Goal: Task Accomplishment & Management: Manage account settings

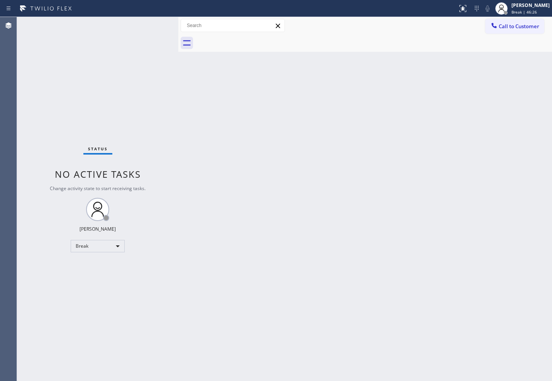
click at [251, 263] on div "Back to Dashboard Change Sender ID Customers Technicians Select a contact Outbo…" at bounding box center [365, 199] width 374 height 364
click at [112, 243] on div "Break" at bounding box center [98, 246] width 54 height 12
click at [100, 267] on li "Available" at bounding box center [97, 266] width 53 height 9
click at [234, 195] on div "Back to Dashboard Change Sender ID Customers Technicians Select a contact Outbo…" at bounding box center [365, 199] width 374 height 364
drag, startPoint x: 120, startPoint y: 66, endPoint x: 133, endPoint y: 42, distance: 26.6
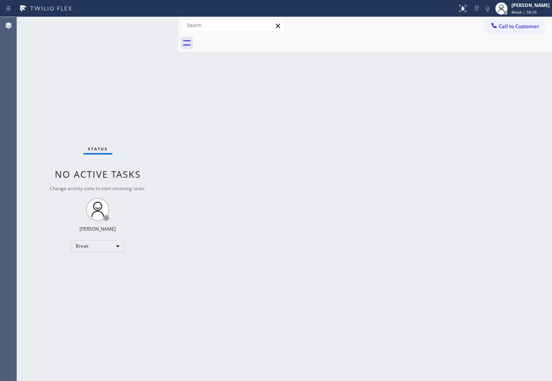
click at [121, 63] on div "Status No active tasks Change activity state to start receiving tasks. [PERSON_…" at bounding box center [97, 199] width 161 height 364
click at [146, 21] on div "Status No active tasks You are ready to start receiving tasks. [PERSON_NAME]" at bounding box center [97, 199] width 161 height 364
drag, startPoint x: 226, startPoint y: 155, endPoint x: 212, endPoint y: 151, distance: 14.2
click at [222, 154] on div "Back to Dashboard Change Sender ID Customers Technicians Select a contact Outbo…" at bounding box center [365, 199] width 374 height 364
click at [109, 91] on div "Status No active tasks You are ready to start receiving tasks. [PERSON_NAME]" at bounding box center [97, 199] width 161 height 364
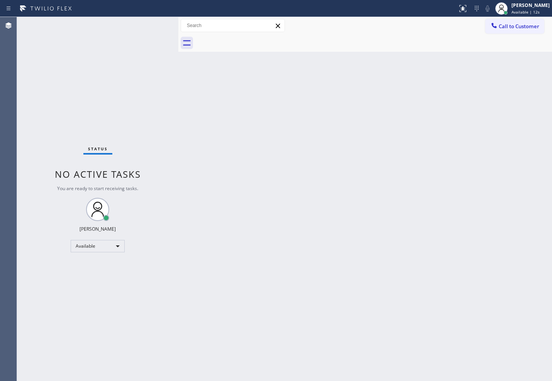
click at [164, 32] on div "Status No active tasks You are ready to start receiving tasks. [PERSON_NAME]" at bounding box center [97, 199] width 161 height 364
click at [40, 133] on div "Status No active tasks You are ready to start receiving tasks. [PERSON_NAME]" at bounding box center [97, 199] width 161 height 364
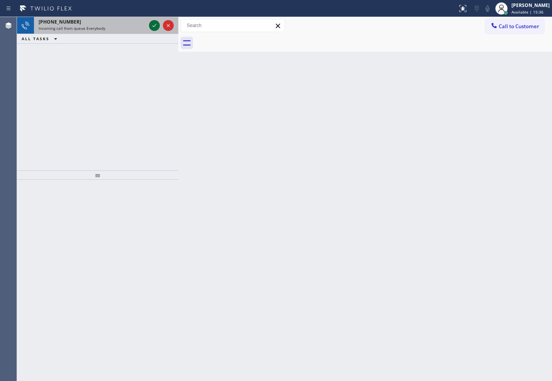
click at [152, 25] on icon at bounding box center [154, 25] width 9 height 9
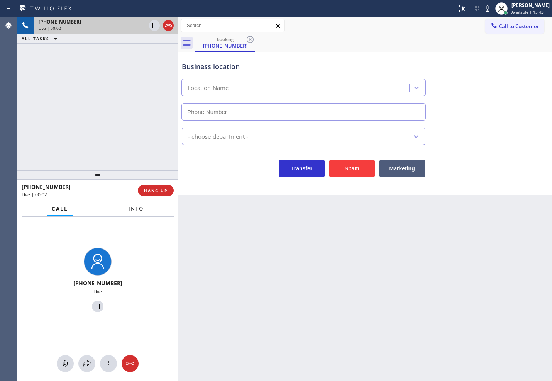
click at [136, 209] on span "Info" at bounding box center [136, 208] width 15 height 7
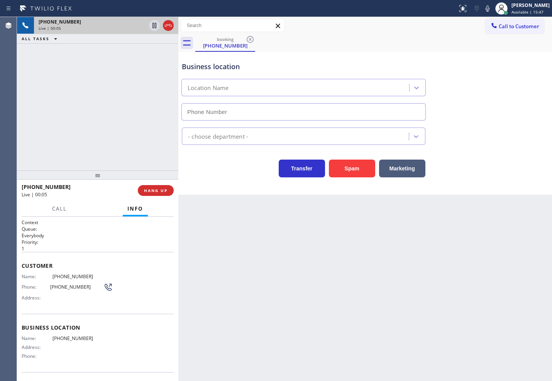
click at [223, 204] on div "Back to Dashboard Change Sender ID Customers Technicians Select a contact Outbo…" at bounding box center [365, 199] width 374 height 364
click at [144, 137] on div "[PHONE_NUMBER] Live | 00:07 ALL TASKS ALL TASKS ACTIVE TASKS TASKS IN WRAP UP" at bounding box center [97, 93] width 161 height 153
click at [206, 165] on div "Transfer Spam Marketing" at bounding box center [303, 167] width 247 height 22
click at [169, 188] on button "HANG UP" at bounding box center [156, 190] width 36 height 11
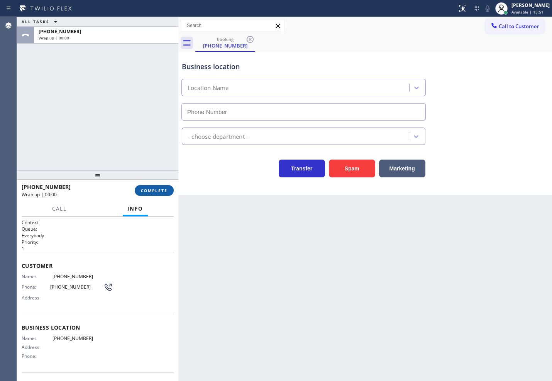
click at [169, 188] on button "COMPLETE" at bounding box center [154, 190] width 39 height 11
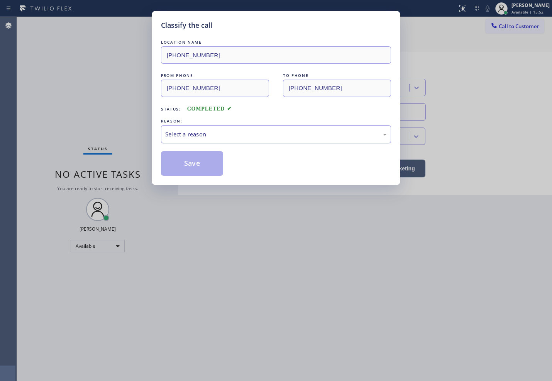
click at [210, 138] on div "Select a reason" at bounding box center [276, 134] width 222 height 9
click at [216, 168] on button "Save" at bounding box center [192, 163] width 62 height 25
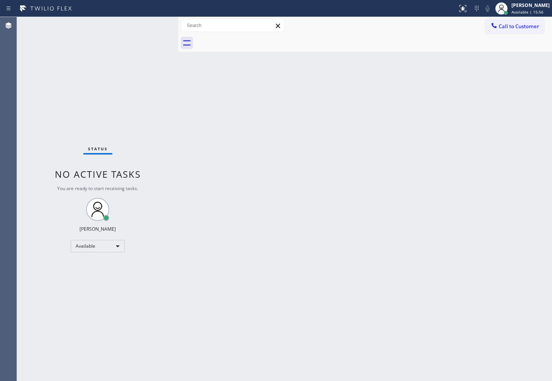
click at [151, 32] on div "Status No active tasks You are ready to start receiving tasks. [PERSON_NAME]" at bounding box center [97, 199] width 161 height 364
click at [404, 292] on div "Back to Dashboard Change Sender ID Customers Technicians Select a contact Outbo…" at bounding box center [365, 199] width 374 height 364
click at [101, 112] on div "Status No active tasks You are ready to start receiving tasks. [PERSON_NAME]" at bounding box center [97, 199] width 161 height 364
click at [136, 58] on div "Status No active tasks You are ready to start receiving tasks. [PERSON_NAME]" at bounding box center [97, 199] width 161 height 364
click at [128, 36] on div "Status No active tasks You are ready to start receiving tasks. [PERSON_NAME]" at bounding box center [97, 199] width 161 height 364
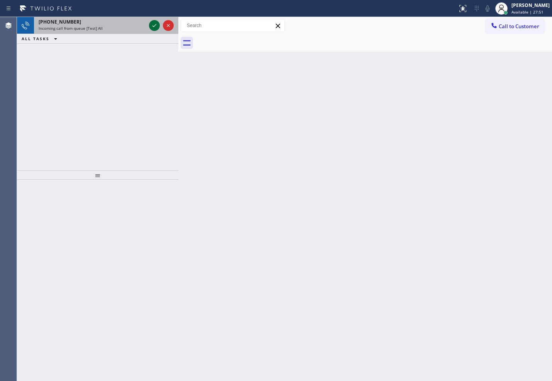
click at [153, 26] on icon at bounding box center [154, 25] width 9 height 9
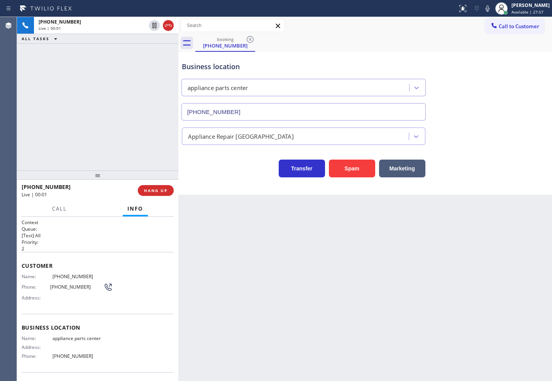
type input "[PHONE_NUMBER]"
click at [481, 67] on div "Business location appliance parts center [PHONE_NUMBER]" at bounding box center [365, 86] width 370 height 70
click at [460, 12] on icon at bounding box center [463, 8] width 7 height 7
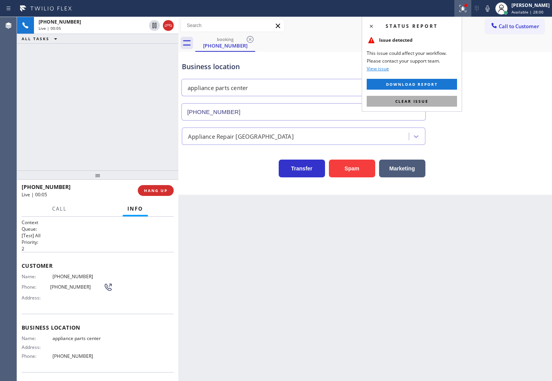
click at [449, 100] on button "Clear issue" at bounding box center [412, 101] width 90 height 11
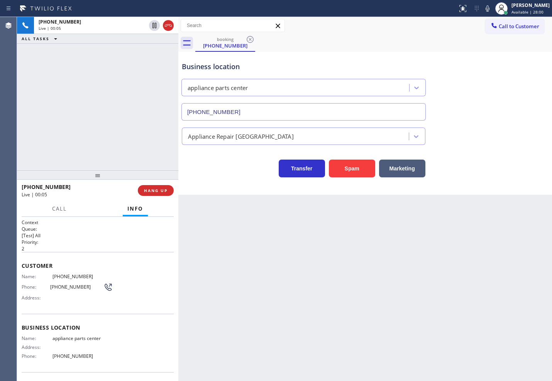
click at [74, 116] on div "[PHONE_NUMBER] Live | 00:05 ALL TASKS ALL TASKS ACTIVE TASKS TASKS IN WRAP UP" at bounding box center [97, 93] width 161 height 153
click at [75, 114] on div "[PHONE_NUMBER] Live | 00:08 ALL TASKS ALL TASKS ACTIVE TASKS TASKS IN WRAP UP" at bounding box center [97, 93] width 161 height 153
click at [79, 102] on div "[PHONE_NUMBER] Live | 00:09 ALL TASKS ALL TASKS ACTIVE TASKS TASKS IN WRAP UP" at bounding box center [97, 93] width 161 height 153
click at [213, 167] on div "Transfer Spam Marketing" at bounding box center [303, 167] width 247 height 22
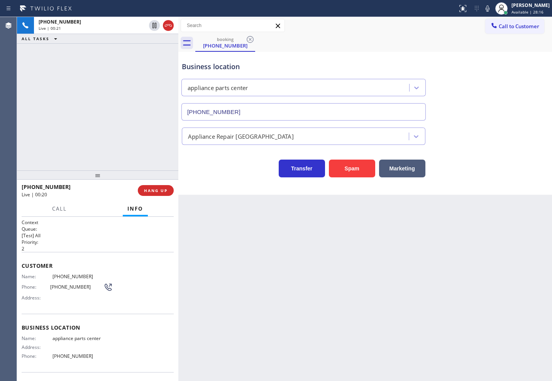
click at [125, 132] on div "[PHONE_NUMBER] Live | 00:21 ALL TASKS ALL TASKS ACTIVE TASKS TASKS IN WRAP UP" at bounding box center [97, 93] width 161 height 153
click at [207, 169] on div "Transfer Spam Marketing" at bounding box center [303, 167] width 247 height 22
click at [145, 148] on div "[PHONE_NUMBER] Live | 00:22 ALL TASKS ALL TASKS ACTIVE TASKS TASKS IN WRAP UP" at bounding box center [97, 93] width 161 height 153
click at [199, 165] on div "Transfer Spam Marketing" at bounding box center [303, 167] width 247 height 22
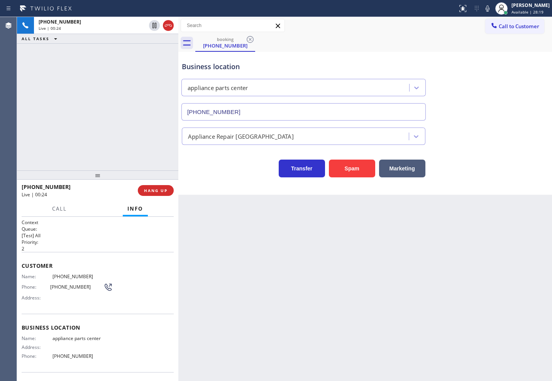
click at [115, 144] on div "[PHONE_NUMBER] Live | 00:24 ALL TASKS ALL TASKS ACTIVE TASKS TASKS IN WRAP UP" at bounding box center [97, 93] width 161 height 153
click at [230, 187] on div "Business location appliance parts center [PHONE_NUMBER] Appliance Repair High E…" at bounding box center [365, 123] width 374 height 143
click at [158, 158] on div "[PHONE_NUMBER] Live | 00:28 ALL TASKS ALL TASKS ACTIVE TASKS TASKS IN WRAP UP" at bounding box center [97, 93] width 161 height 153
click at [58, 211] on span "Call" at bounding box center [59, 208] width 15 height 7
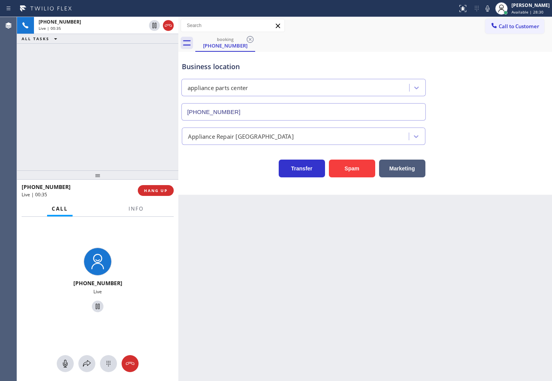
click at [248, 168] on div "Transfer Spam Marketing" at bounding box center [303, 167] width 247 height 22
click at [58, 122] on div "[PHONE_NUMBER] Live | 00:36 ALL TASKS ALL TASKS ACTIVE TASKS TASKS IN WRAP UP" at bounding box center [97, 93] width 161 height 153
click at [109, 224] on div "[PHONE_NUMBER] Live" at bounding box center [97, 281] width 161 height 129
click at [93, 132] on div "[PHONE_NUMBER] Live | 00:37 ALL TASKS ALL TASKS ACTIVE TASKS TASKS IN WRAP UP" at bounding box center [97, 93] width 161 height 153
click at [93, 132] on div "[PHONE_NUMBER] Live | 00:39 ALL TASKS ALL TASKS ACTIVE TASKS TASKS IN WRAP UP" at bounding box center [97, 93] width 161 height 153
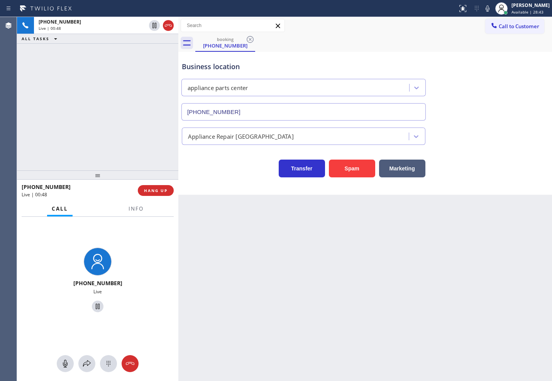
click at [111, 117] on div "[PHONE_NUMBER] Live | 00:48 ALL TASKS ALL TASKS ACTIVE TASKS TASKS IN WRAP UP" at bounding box center [97, 93] width 161 height 153
click at [134, 207] on span "Info" at bounding box center [136, 208] width 15 height 7
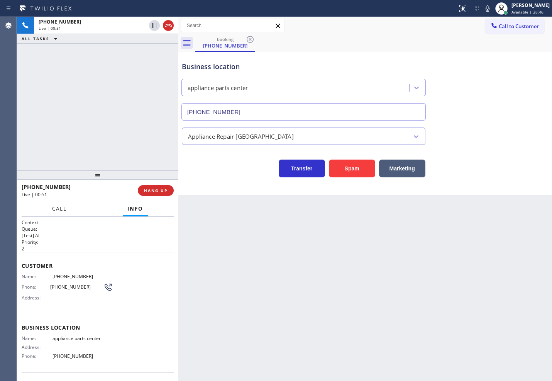
click at [56, 211] on span "Call" at bounding box center [59, 208] width 15 height 7
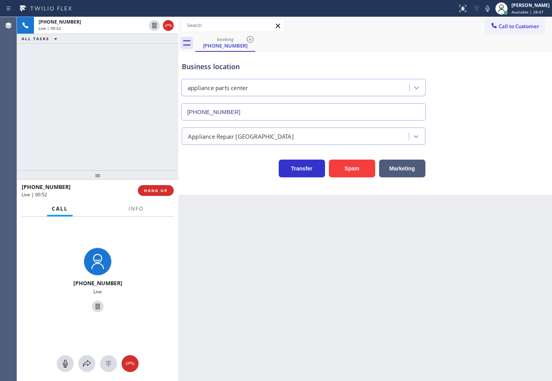
click at [134, 236] on div "[PHONE_NUMBER] Live" at bounding box center [97, 281] width 161 height 129
click at [225, 165] on div "Transfer Spam Marketing" at bounding box center [303, 167] width 247 height 22
click at [101, 143] on div "[PHONE_NUMBER] Live | 00:53 ALL TASKS ALL TASKS ACTIVE TASKS TASKS IN WRAP UP" at bounding box center [97, 93] width 161 height 153
click at [232, 185] on div "Business location appliance parts center [PHONE_NUMBER] Appliance Repair High E…" at bounding box center [365, 123] width 374 height 143
click at [155, 24] on icon at bounding box center [154, 25] width 9 height 9
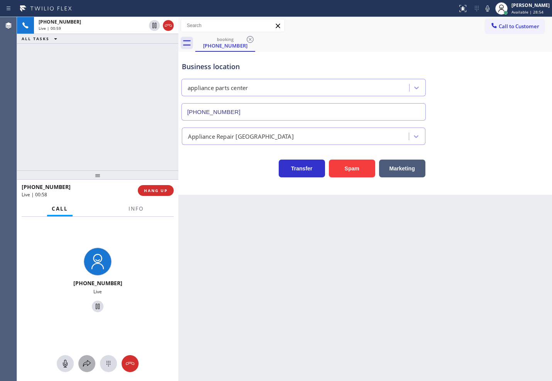
click at [86, 360] on icon at bounding box center [86, 363] width 9 height 9
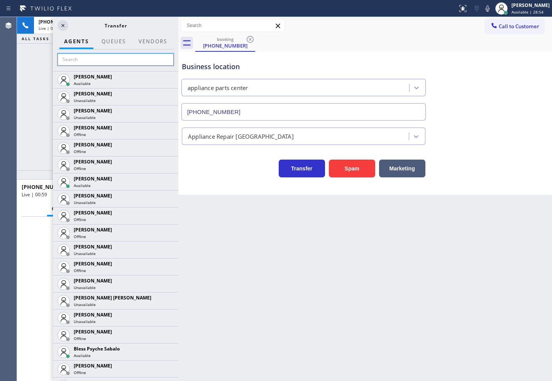
click at [80, 57] on input "text" at bounding box center [116, 59] width 116 height 12
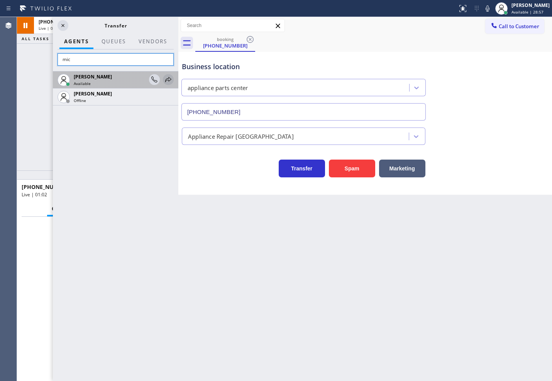
type input "mic"
click at [171, 78] on icon at bounding box center [168, 79] width 9 height 9
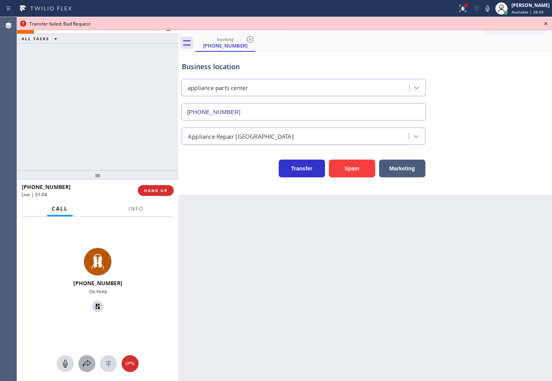
click at [92, 366] on div at bounding box center [86, 363] width 17 height 9
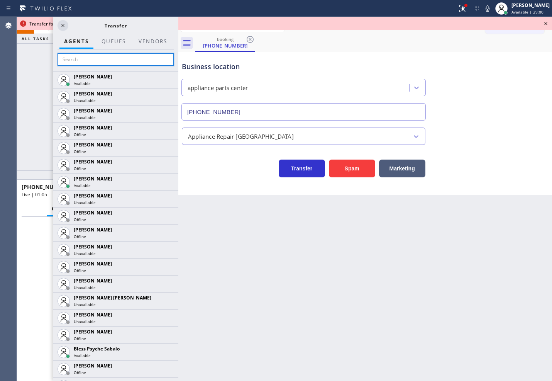
click at [76, 59] on input "text" at bounding box center [116, 59] width 116 height 12
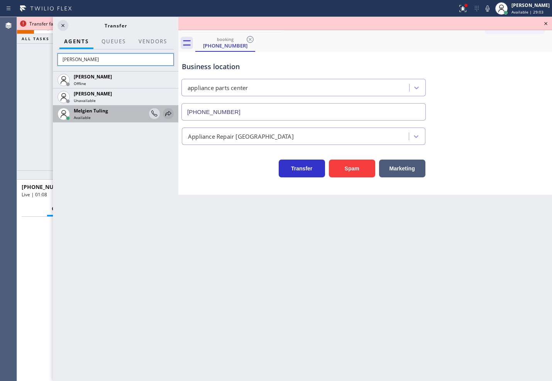
type input "[PERSON_NAME]"
click at [167, 110] on icon at bounding box center [168, 113] width 9 height 9
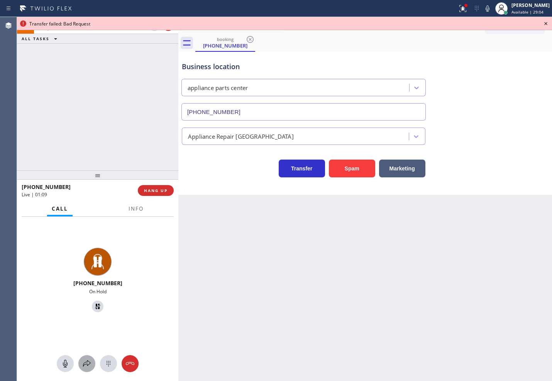
click at [86, 360] on icon at bounding box center [86, 363] width 9 height 9
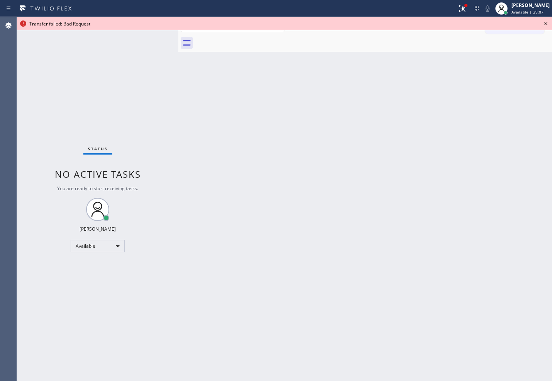
click at [547, 22] on icon at bounding box center [546, 23] width 3 height 3
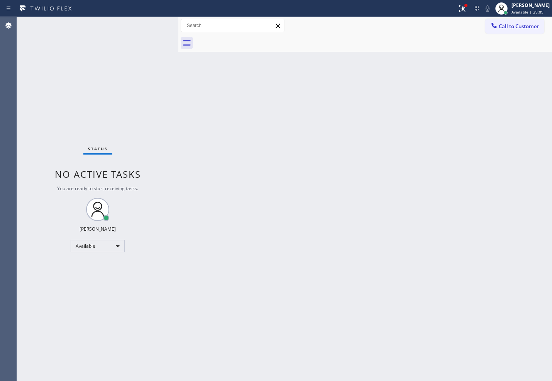
click at [146, 22] on div "Status No active tasks You are ready to start receiving tasks. [PERSON_NAME]" at bounding box center [97, 199] width 161 height 364
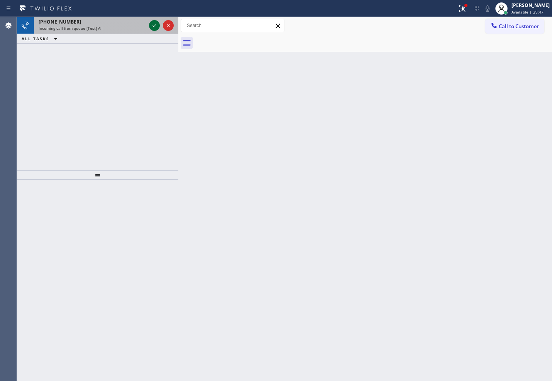
click at [153, 25] on icon at bounding box center [154, 25] width 9 height 9
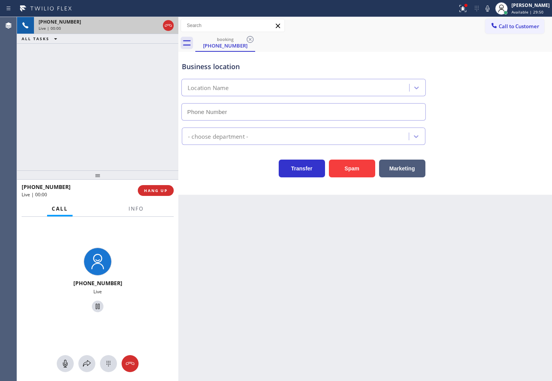
type input "[PHONE_NUMBER]"
click at [152, 190] on span "HANG UP" at bounding box center [156, 190] width 24 height 5
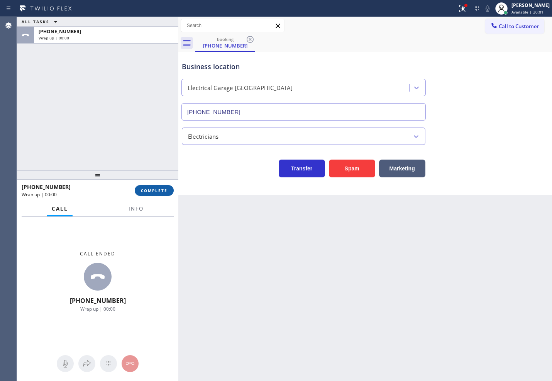
click at [152, 190] on span "COMPLETE" at bounding box center [154, 190] width 27 height 5
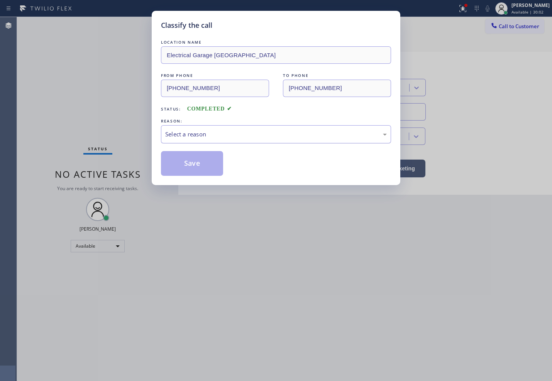
click at [217, 143] on div "Select a reason" at bounding box center [276, 134] width 230 height 18
click at [214, 168] on button "Save" at bounding box center [192, 163] width 62 height 25
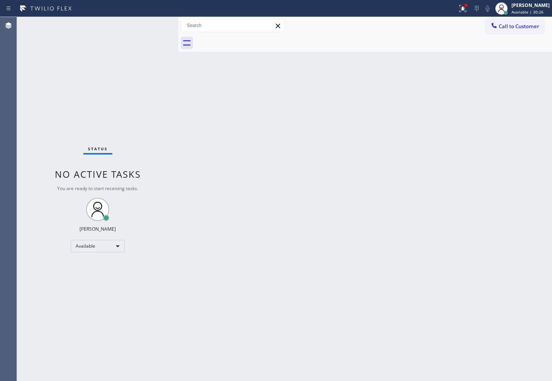
click at [51, 112] on div "Status No active tasks You are ready to start receiving tasks. [PERSON_NAME]" at bounding box center [97, 199] width 161 height 364
click at [78, 105] on div "Status No active tasks You are ready to start receiving tasks. [PERSON_NAME]" at bounding box center [97, 199] width 161 height 364
click at [160, 22] on div "Status No active tasks You are ready to start receiving tasks. [PERSON_NAME]" at bounding box center [97, 199] width 161 height 364
click at [159, 25] on div "Status No active tasks You are ready to start receiving tasks. [PERSON_NAME]" at bounding box center [97, 199] width 161 height 364
click at [459, 9] on icon at bounding box center [463, 8] width 9 height 9
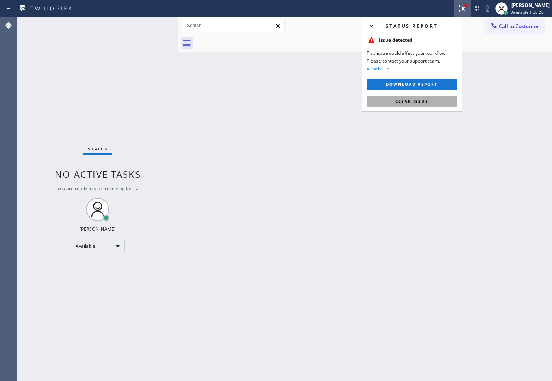
click at [418, 101] on span "Clear issue" at bounding box center [412, 101] width 33 height 5
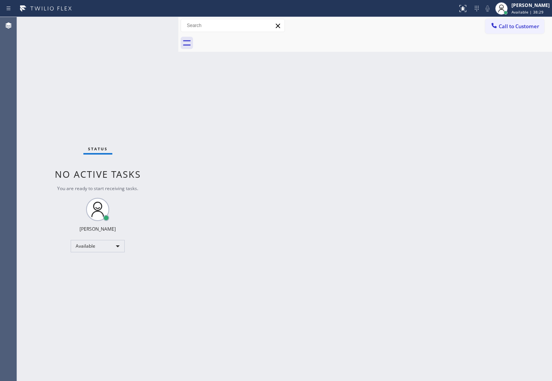
click at [149, 35] on div "Status No active tasks You are ready to start receiving tasks. [PERSON_NAME]" at bounding box center [97, 199] width 161 height 364
click at [138, 121] on div "Status No active tasks You are ready to start receiving tasks. [PERSON_NAME]" at bounding box center [97, 199] width 161 height 364
click at [141, 20] on div "Status No active tasks You are ready to start receiving tasks. [PERSON_NAME]" at bounding box center [97, 199] width 161 height 364
click at [147, 26] on div "Status No active tasks You are ready to start receiving tasks. [PERSON_NAME]" at bounding box center [97, 199] width 161 height 364
click at [319, 216] on div "Back to Dashboard Change Sender ID Customers Technicians Select a contact Outbo…" at bounding box center [365, 199] width 374 height 364
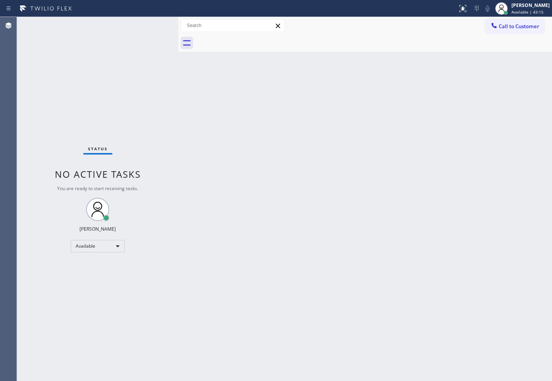
click at [124, 99] on div "Status No active tasks You are ready to start receiving tasks. [PERSON_NAME]" at bounding box center [97, 199] width 161 height 364
click at [152, 28] on div "Status No active tasks You are ready to start receiving tasks. [PERSON_NAME]" at bounding box center [97, 199] width 161 height 364
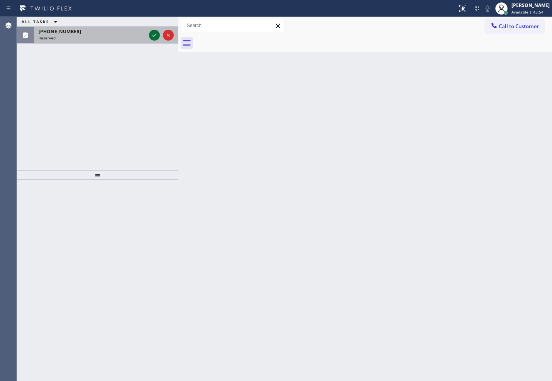
click at [155, 33] on icon at bounding box center [154, 35] width 9 height 9
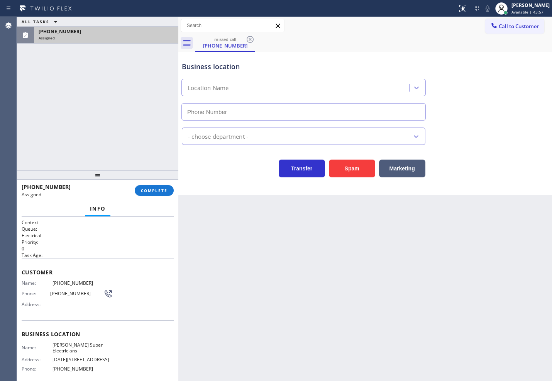
type input "[PHONE_NUMBER]"
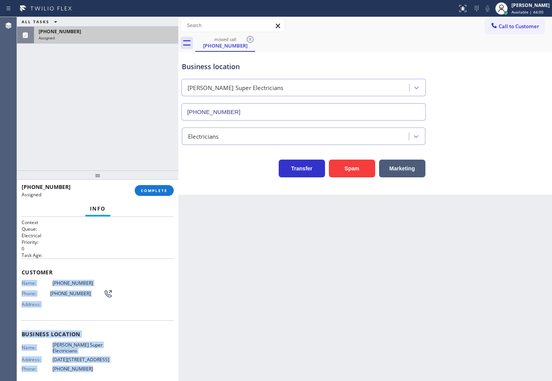
drag, startPoint x: 21, startPoint y: 280, endPoint x: 106, endPoint y: 369, distance: 123.5
click at [106, 369] on div "Context Queue: Electrical Priority: 0 Task Age: Customer Name: [PHONE_NUMBER] P…" at bounding box center [97, 299] width 161 height 165
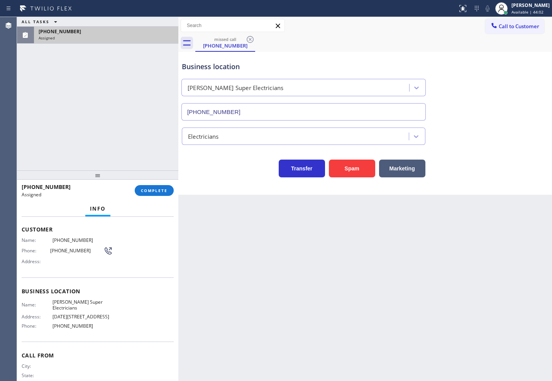
drag, startPoint x: 120, startPoint y: 347, endPoint x: 99, endPoint y: 277, distance: 73.1
click at [99, 277] on div "Business location Name: [PERSON_NAME] Super Electricians Address: [DATE][STREET…" at bounding box center [98, 309] width 152 height 65
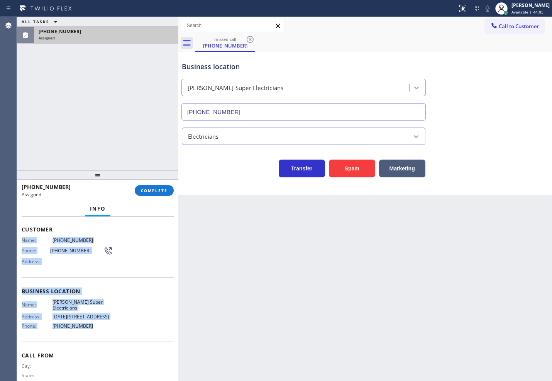
drag, startPoint x: 22, startPoint y: 240, endPoint x: 102, endPoint y: 329, distance: 119.8
click at [102, 329] on div "Context Queue: Electrical Priority: 0 Task Age: Customer Name: [PHONE_NUMBER] P…" at bounding box center [98, 288] width 152 height 224
copy div "Name: [PHONE_NUMBER] Phone: [PHONE_NUMBER] Address: Business location Name: [PE…"
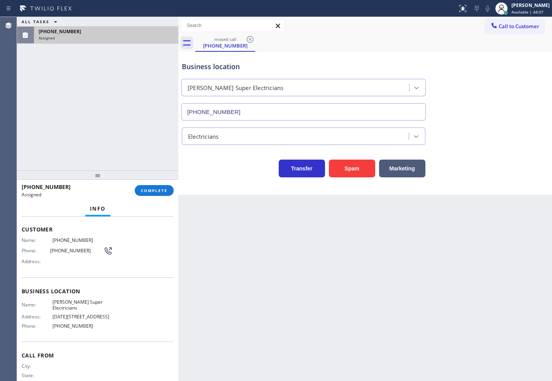
click at [152, 183] on div "[PHONE_NUMBER] Assigned COMPLETE" at bounding box center [98, 190] width 152 height 20
click at [151, 190] on span "COMPLETE" at bounding box center [154, 190] width 27 height 5
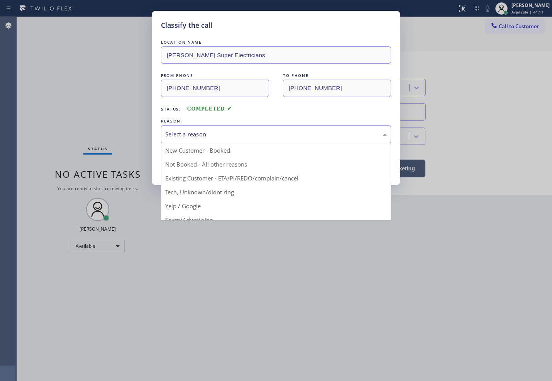
click at [200, 140] on div "Select a reason" at bounding box center [276, 134] width 230 height 18
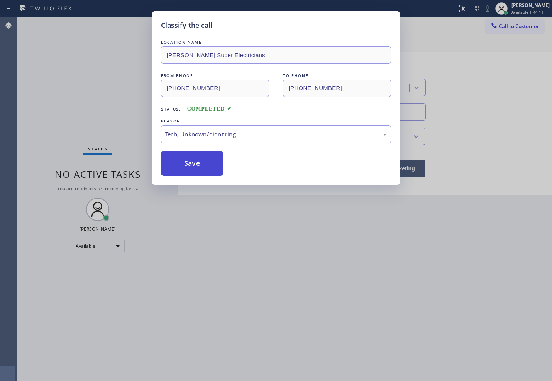
click at [197, 172] on button "Save" at bounding box center [192, 163] width 62 height 25
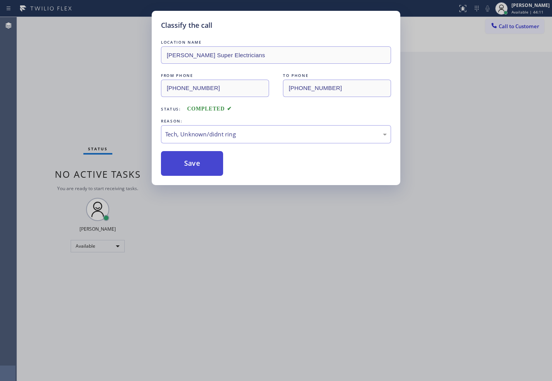
click at [197, 172] on button "Save" at bounding box center [192, 163] width 62 height 25
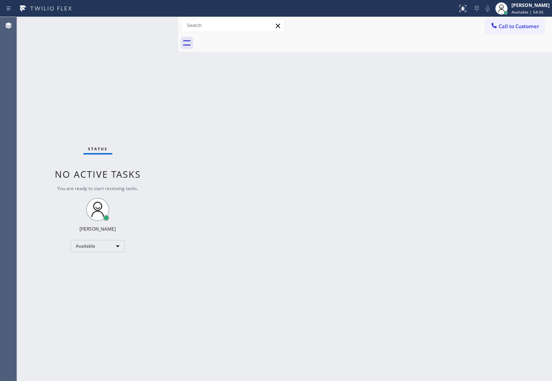
click at [46, 294] on div "Status No active tasks You are ready to start receiving tasks. [PERSON_NAME]" at bounding box center [97, 199] width 161 height 364
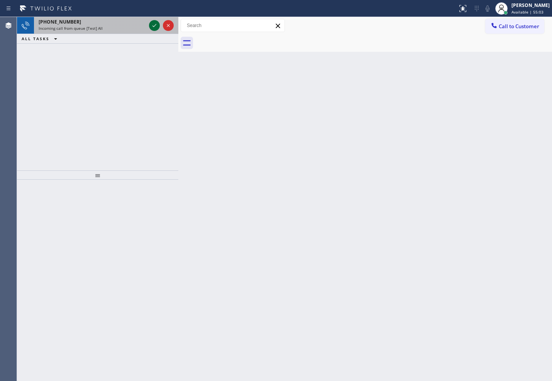
click at [155, 21] on icon at bounding box center [154, 25] width 9 height 9
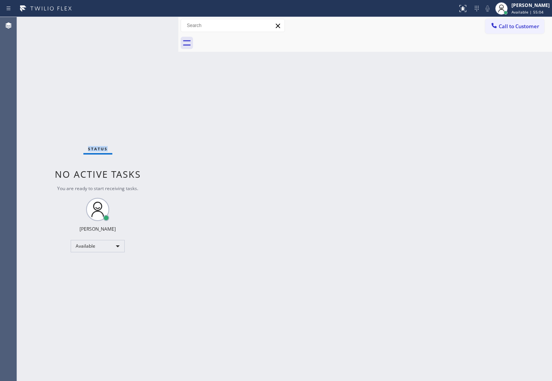
click at [155, 21] on div "Status No active tasks You are ready to start receiving tasks. [PERSON_NAME]" at bounding box center [97, 199] width 161 height 364
drag, startPoint x: 206, startPoint y: 74, endPoint x: 189, endPoint y: 69, distance: 17.0
click at [206, 74] on div "Back to Dashboard Change Sender ID Customers Technicians Select a contact Outbo…" at bounding box center [365, 199] width 374 height 364
click at [119, 27] on div "Status No active tasks You are ready to start receiving tasks. [PERSON_NAME]" at bounding box center [97, 199] width 161 height 364
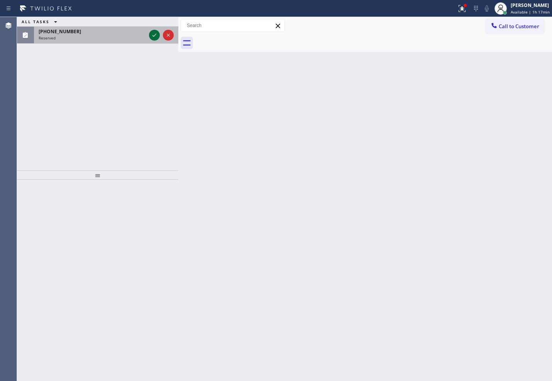
click at [157, 35] on icon at bounding box center [154, 35] width 9 height 9
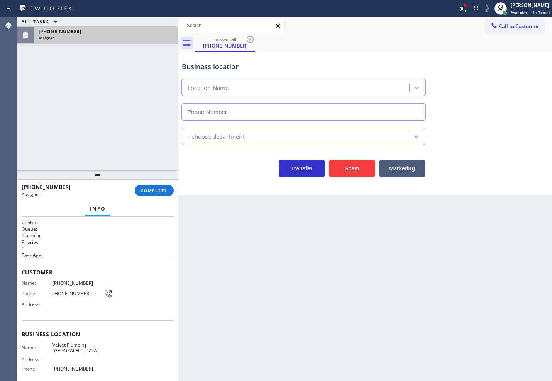
type input "[PHONE_NUMBER]"
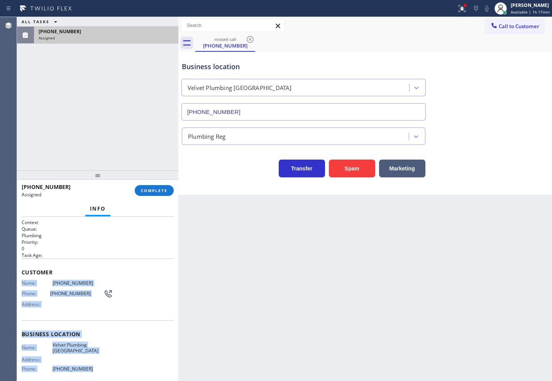
drag, startPoint x: 22, startPoint y: 282, endPoint x: 112, endPoint y: 368, distance: 124.3
click at [112, 368] on div "Context Queue: Plumbing Priority: 0 Task Age: Customer Name: [PHONE_NUMBER] Pho…" at bounding box center [98, 331] width 152 height 224
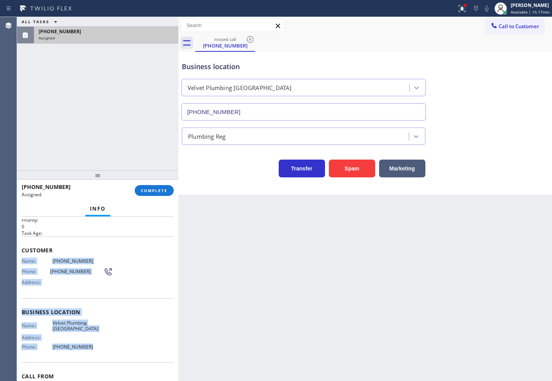
scroll to position [43, 0]
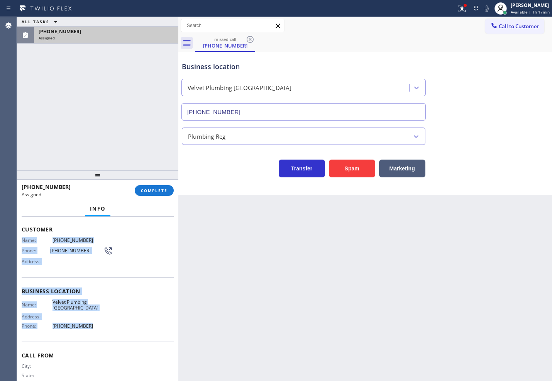
copy div "Name: [PHONE_NUMBER] Phone: [PHONE_NUMBER] Address: Business location Name: Vel…"
click at [142, 192] on span "COMPLETE" at bounding box center [154, 190] width 27 height 5
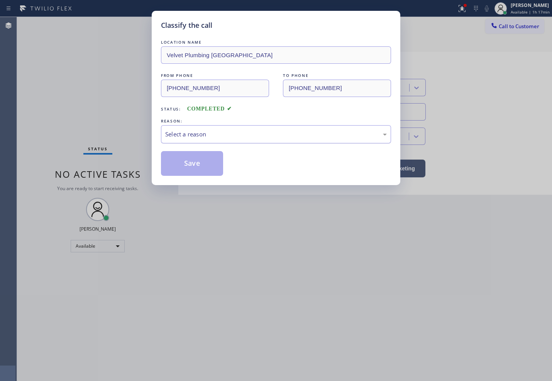
click at [219, 139] on div "Select a reason" at bounding box center [276, 134] width 230 height 18
click at [195, 172] on button "Save" at bounding box center [192, 163] width 62 height 25
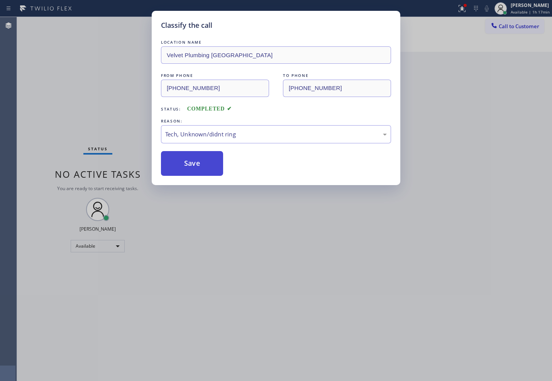
click at [195, 172] on button "Save" at bounding box center [192, 163] width 62 height 25
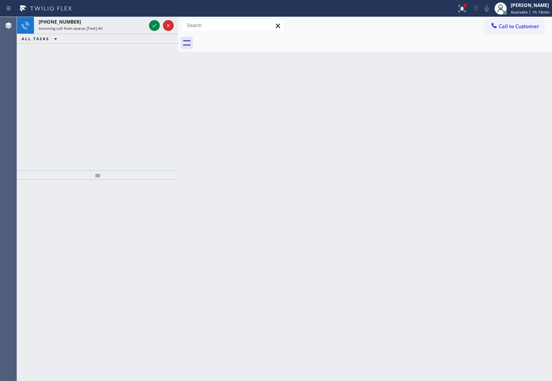
click at [91, 58] on div "[PHONE_NUMBER] Incoming call from queue [Test] All ALL TASKS ALL TASKS ACTIVE T…" at bounding box center [97, 93] width 161 height 153
click at [151, 25] on icon at bounding box center [154, 25] width 9 height 9
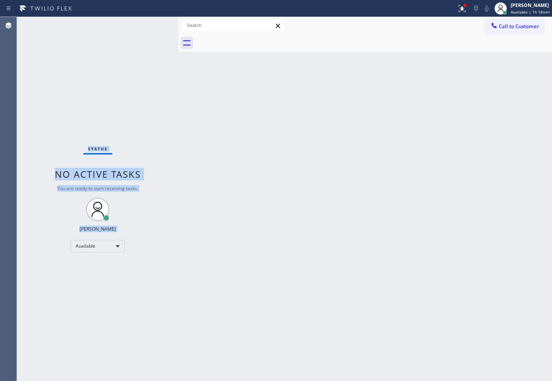
click at [151, 25] on div "Status No active tasks You are ready to start receiving tasks. [PERSON_NAME]" at bounding box center [97, 199] width 161 height 364
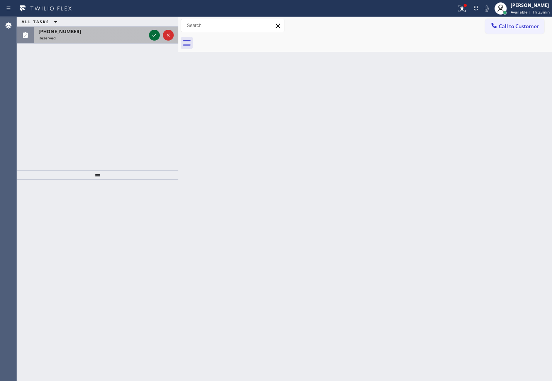
click at [156, 36] on icon at bounding box center [154, 35] width 9 height 9
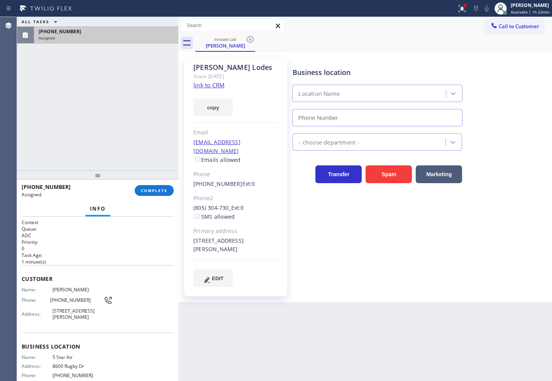
type input "[PHONE_NUMBER]"
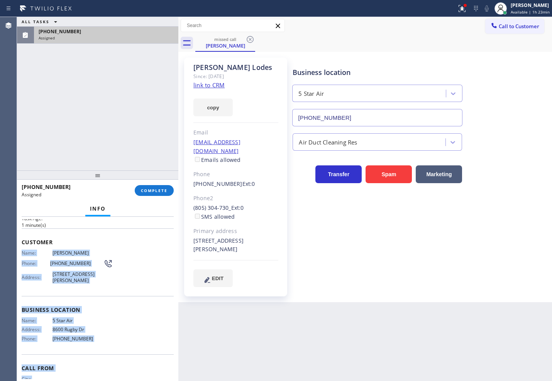
scroll to position [75, 0]
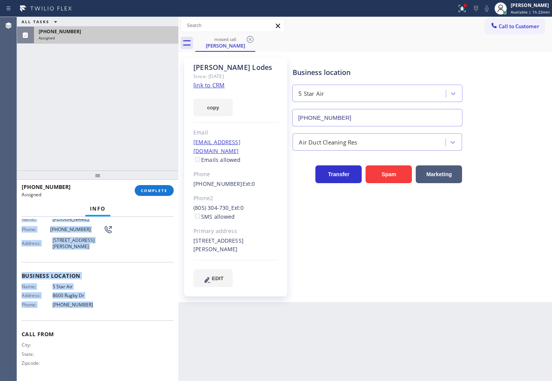
drag, startPoint x: 21, startPoint y: 287, endPoint x: 131, endPoint y: 314, distance: 112.9
click at [131, 314] on div "Context Queue: ADC Priority: 0 Task Age: [DEMOGRAPHIC_DATA] minute(s) Customer …" at bounding box center [97, 299] width 161 height 165
copy div "Name: [PERSON_NAME] Phone: [PHONE_NUMBER] Address: [STREET_ADDRESS][PERSON_NAME…"
click at [145, 189] on span "COMPLETE" at bounding box center [154, 190] width 27 height 5
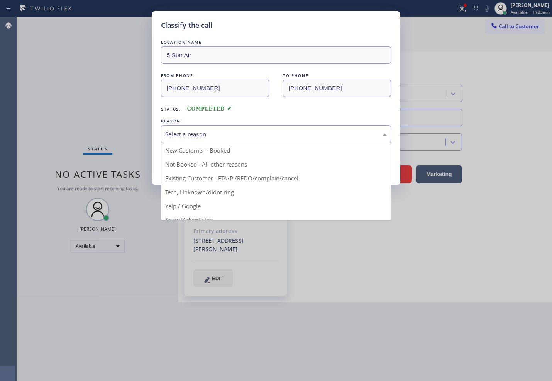
click at [217, 136] on div "Select a reason" at bounding box center [276, 134] width 222 height 9
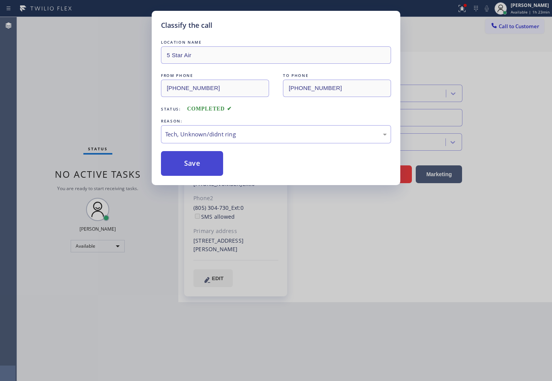
click at [193, 165] on button "Save" at bounding box center [192, 163] width 62 height 25
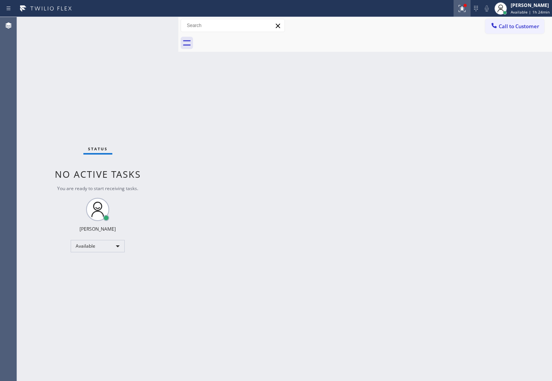
click at [458, 8] on icon at bounding box center [462, 8] width 9 height 9
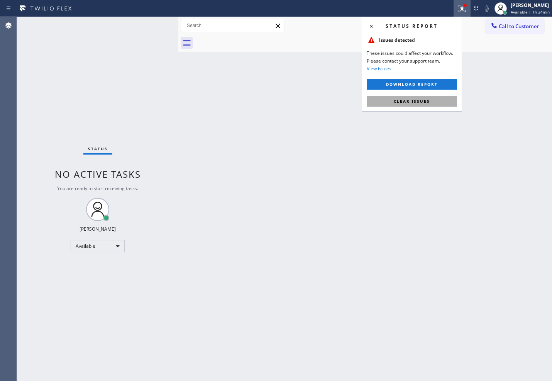
click at [407, 100] on span "Clear issues" at bounding box center [412, 101] width 36 height 5
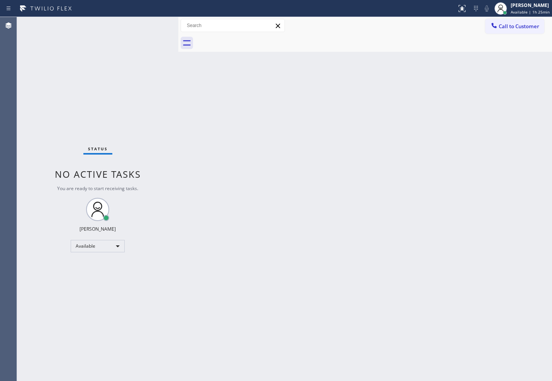
click at [55, 59] on div "Status No active tasks You are ready to start receiving tasks. [PERSON_NAME]" at bounding box center [97, 199] width 161 height 364
click at [115, 248] on div "Available" at bounding box center [98, 246] width 54 height 12
click at [101, 284] on li "Break" at bounding box center [97, 285] width 53 height 9
click at [61, 99] on div "Status No active tasks Change activity state to start receiving tasks. [PERSON_…" at bounding box center [97, 199] width 161 height 364
click at [132, 81] on div "Status No active tasks Change activity state to start receiving tasks. [PERSON_…" at bounding box center [97, 199] width 161 height 364
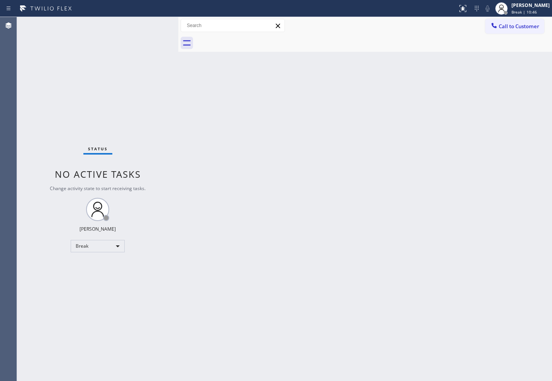
click at [140, 47] on div "Status No active tasks Change activity state to start receiving tasks. [PERSON_…" at bounding box center [97, 199] width 161 height 364
drag, startPoint x: 61, startPoint y: 315, endPoint x: 91, endPoint y: 304, distance: 32.3
click at [62, 315] on div "Status No active tasks Change activity state to start receiving tasks. [PERSON_…" at bounding box center [97, 199] width 161 height 364
click at [118, 247] on div "Break" at bounding box center [98, 246] width 54 height 12
click at [90, 263] on li "Available" at bounding box center [97, 266] width 53 height 9
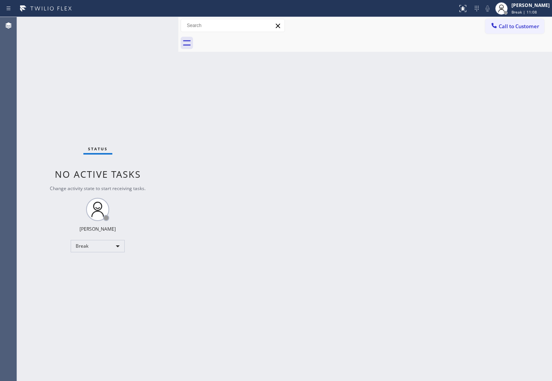
click at [154, 171] on div "Status No active tasks Change activity state to start receiving tasks. [PERSON_…" at bounding box center [97, 199] width 161 height 364
click at [160, 123] on div "Status No active tasks Change activity state to start receiving tasks. [PERSON_…" at bounding box center [97, 199] width 161 height 364
click at [155, 33] on div "Status No active tasks You are ready to start receiving tasks. [PERSON_NAME]" at bounding box center [97, 199] width 161 height 364
click at [156, 24] on div "Status No active tasks You are ready to start receiving tasks. [PERSON_NAME]" at bounding box center [97, 199] width 161 height 364
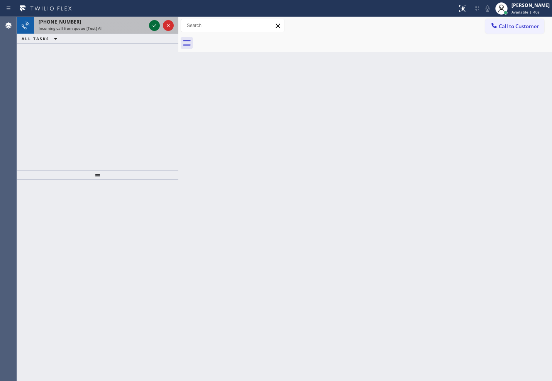
click at [152, 24] on icon at bounding box center [154, 25] width 9 height 9
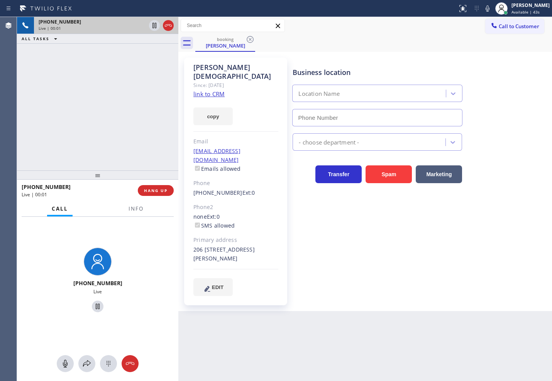
type input "[PHONE_NUMBER]"
click at [215, 90] on link "link to CRM" at bounding box center [209, 94] width 31 height 8
click at [208, 90] on link "link to CRM" at bounding box center [209, 94] width 31 height 8
click at [141, 211] on span "Info" at bounding box center [136, 208] width 15 height 7
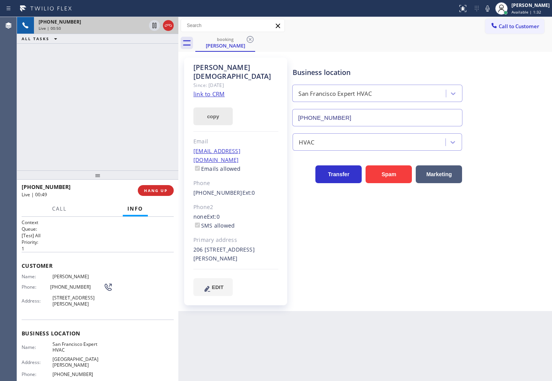
click at [207, 109] on button "copy" at bounding box center [213, 116] width 39 height 18
click at [442, 291] on div "Business location [GEOGRAPHIC_DATA] Expert HVAC [PHONE_NUMBER] HVAC Transfer Sp…" at bounding box center [420, 184] width 259 height 250
click at [398, 261] on div "Business location [GEOGRAPHIC_DATA] Expert HVAC [PHONE_NUMBER] HVAC Transfer Sp…" at bounding box center [420, 176] width 259 height 234
click at [80, 145] on div "[PHONE_NUMBER] Live | 01:05 ALL TASKS ALL TASKS ACTIVE TASKS TASKS IN WRAP UP" at bounding box center [97, 93] width 161 height 153
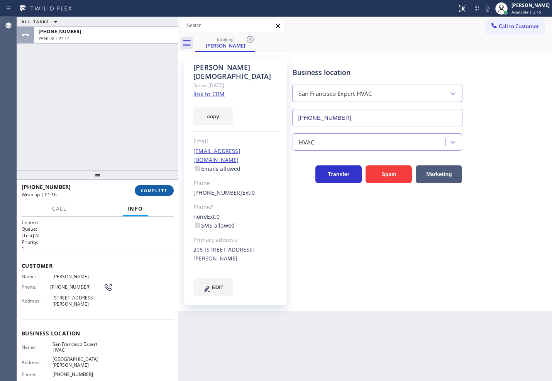
click at [147, 189] on span "COMPLETE" at bounding box center [154, 190] width 27 height 5
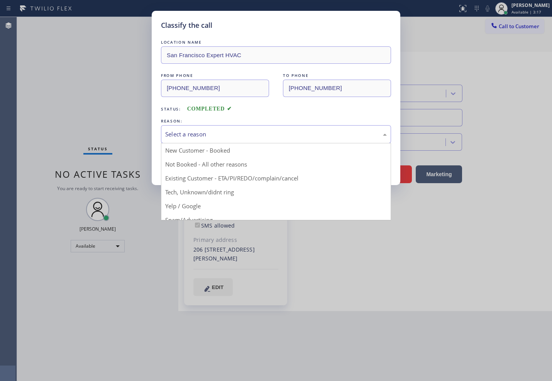
click at [171, 133] on div "Select a reason" at bounding box center [276, 134] width 222 height 9
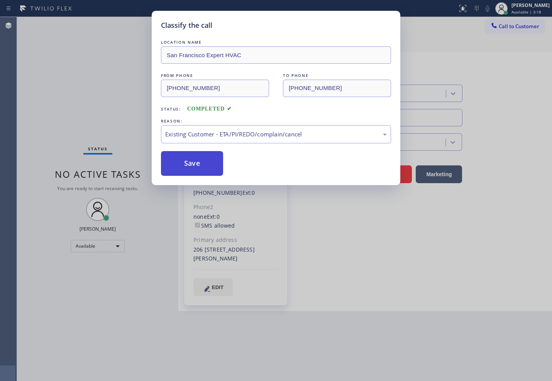
click at [194, 153] on button "Save" at bounding box center [192, 163] width 62 height 25
click at [193, 161] on button "Save" at bounding box center [192, 163] width 62 height 25
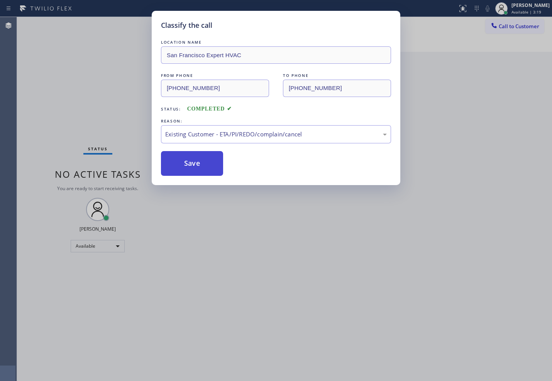
click at [193, 161] on button "Save" at bounding box center [192, 163] width 62 height 25
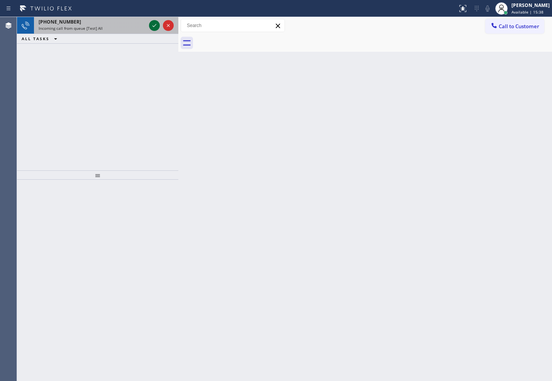
click at [153, 22] on icon at bounding box center [154, 25] width 9 height 9
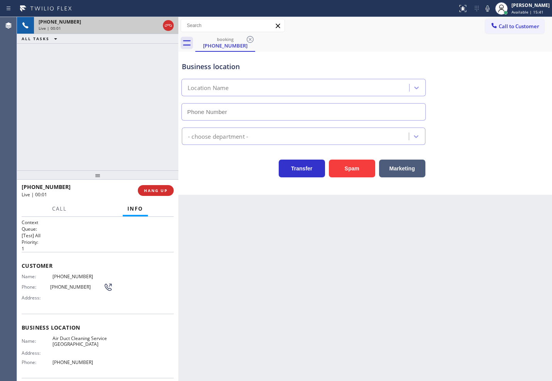
type input "[PHONE_NUMBER]"
drag, startPoint x: 215, startPoint y: 174, endPoint x: 206, endPoint y: 168, distance: 10.4
click at [215, 174] on div "Transfer Spam Marketing" at bounding box center [303, 167] width 247 height 22
click at [135, 140] on div "[PHONE_NUMBER] Live | 00:05 ALL TASKS ALL TASKS ACTIVE TASKS TASKS IN WRAP UP" at bounding box center [97, 93] width 161 height 153
click at [248, 195] on div "Back to Dashboard Change Sender ID Customers Technicians Select a contact Outbo…" at bounding box center [365, 199] width 374 height 364
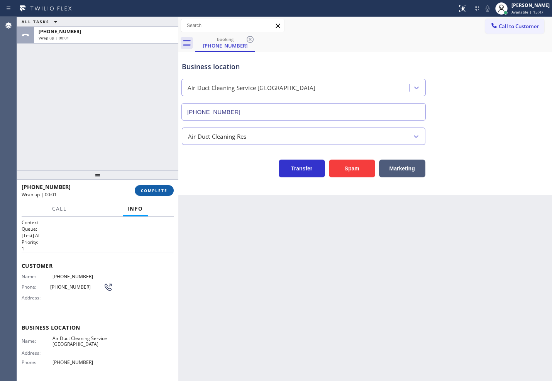
click at [155, 192] on span "COMPLETE" at bounding box center [154, 190] width 27 height 5
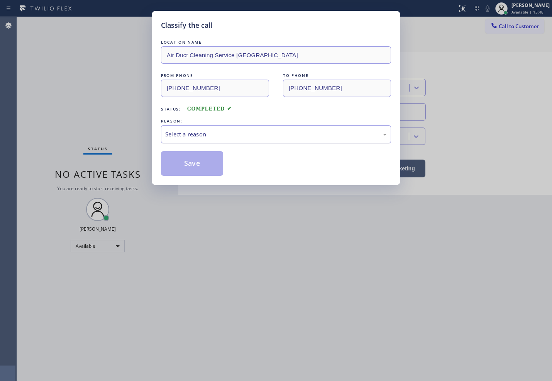
click at [206, 139] on div "Select a reason" at bounding box center [276, 134] width 230 height 18
click at [195, 167] on button "Save" at bounding box center [192, 163] width 62 height 25
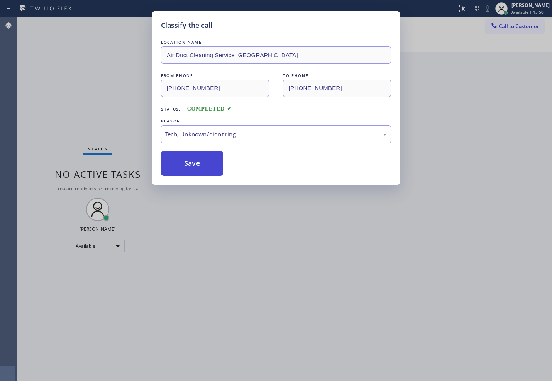
click at [195, 167] on button "Save" at bounding box center [192, 163] width 62 height 25
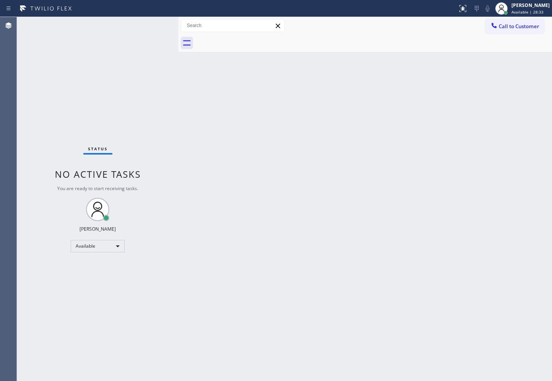
click at [155, 27] on div "Status No active tasks You are ready to start receiving tasks. [PERSON_NAME]" at bounding box center [97, 199] width 161 height 364
click at [160, 24] on div "Status No active tasks You are ready to start receiving tasks. [PERSON_NAME]" at bounding box center [97, 199] width 161 height 364
click at [423, 325] on div "Back to Dashboard Change Sender ID Customers Technicians Select a contact Outbo…" at bounding box center [365, 199] width 374 height 364
click at [226, 230] on div "Back to Dashboard Change Sender ID Customers Technicians Select a contact Outbo…" at bounding box center [365, 199] width 374 height 364
click at [411, 282] on div "Back to Dashboard Change Sender ID Customers Technicians Select a contact Outbo…" at bounding box center [365, 199] width 374 height 364
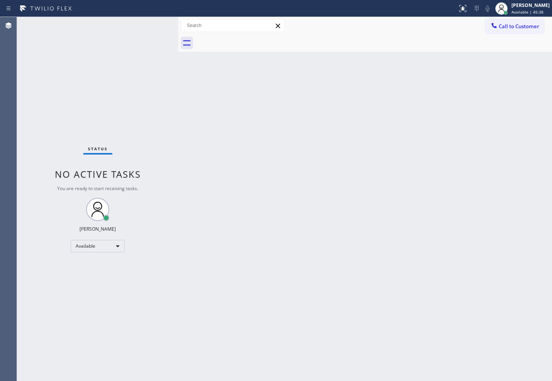
click at [144, 21] on div "Status No active tasks You are ready to start receiving tasks. [PERSON_NAME]" at bounding box center [97, 199] width 161 height 364
click at [151, 26] on div "Status No active tasks You are ready to start receiving tasks. [PERSON_NAME]" at bounding box center [97, 199] width 161 height 364
click at [152, 24] on div "Status No active tasks You are ready to start receiving tasks. [PERSON_NAME]" at bounding box center [97, 199] width 161 height 364
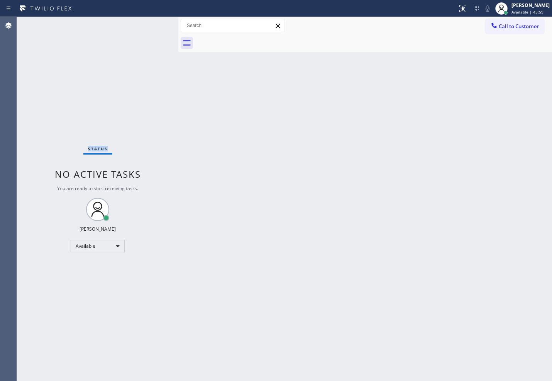
click at [153, 22] on div "Status No active tasks You are ready to start receiving tasks. [PERSON_NAME]" at bounding box center [97, 199] width 161 height 364
click at [97, 120] on div "Status No active tasks You are ready to start receiving tasks. [PERSON_NAME]" at bounding box center [97, 199] width 161 height 364
click at [143, 48] on div "Status No active tasks You are ready to start receiving tasks. [PERSON_NAME]" at bounding box center [97, 199] width 161 height 364
click at [157, 24] on div "Status No active tasks You are ready to start receiving tasks. [PERSON_NAME]" at bounding box center [97, 199] width 161 height 364
click at [152, 28] on div "Status No active tasks You are ready to start receiving tasks. [PERSON_NAME]" at bounding box center [97, 199] width 161 height 364
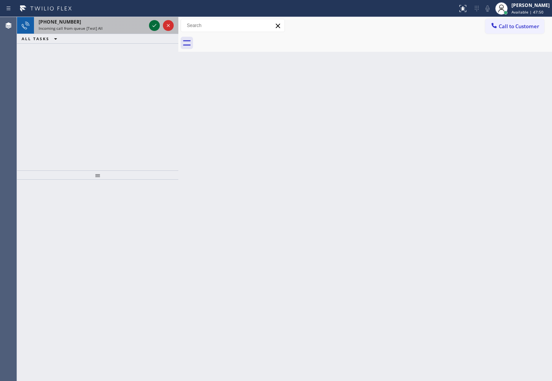
click at [150, 28] on icon at bounding box center [154, 25] width 9 height 9
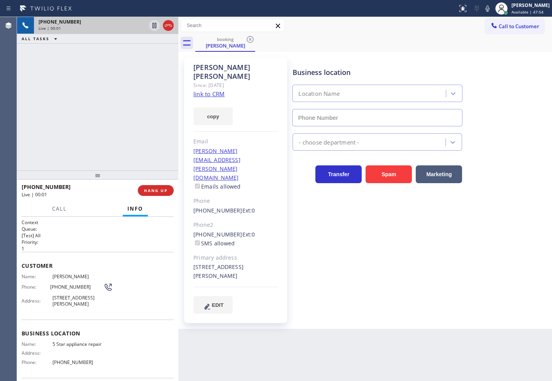
type input "[PHONE_NUMBER]"
click at [199, 90] on link "link to CRM" at bounding box center [209, 94] width 31 height 8
click at [350, 224] on div "Business location 5 Star appliance repair [PHONE_NUMBER] Appliance Repair High …" at bounding box center [420, 185] width 259 height 252
click at [407, 241] on div "Business location 5 Star appliance repair [PHONE_NUMBER] Appliance Repair High …" at bounding box center [420, 185] width 259 height 252
click at [108, 114] on div "[PHONE_NUMBER] Live | 01:18 ALL TASKS ALL TASKS ACTIVE TASKS TASKS IN WRAP UP" at bounding box center [97, 93] width 161 height 153
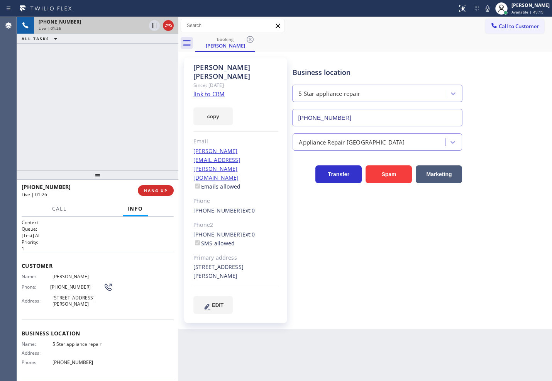
click at [433, 254] on div "Business location 5 Star appliance repair [PHONE_NUMBER] Appliance Repair High …" at bounding box center [420, 185] width 259 height 252
click at [69, 124] on div "[PHONE_NUMBER] Live | 01:26 ALL TASKS ALL TASKS ACTIVE TASKS TASKS IN WRAP UP" at bounding box center [97, 93] width 161 height 153
click at [391, 227] on div "Business location 5 Star appliance repair [PHONE_NUMBER] Appliance Repair High …" at bounding box center [420, 185] width 259 height 252
click at [97, 129] on div "[PHONE_NUMBER] Live | 01:47 ALL TASKS ALL TASKS ACTIVE TASKS TASKS IN WRAP UP" at bounding box center [97, 93] width 161 height 153
click at [209, 107] on button "copy" at bounding box center [213, 116] width 39 height 18
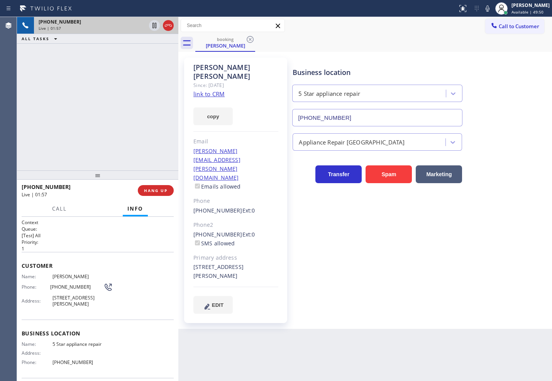
click at [99, 259] on div "Customer Name: [PERSON_NAME] Phone: [PHONE_NUMBER] Address: [STREET_ADDRESS][PE…" at bounding box center [98, 286] width 152 height 68
click at [92, 233] on p "[Test] All" at bounding box center [98, 235] width 152 height 7
click at [392, 229] on div "Business location 5 Star appliance repair [PHONE_NUMBER] Appliance Repair High …" at bounding box center [420, 185] width 259 height 252
click at [132, 145] on div "[PHONE_NUMBER] Live | 02:11 ALL TASKS ALL TASKS ACTIVE TASKS TASKS IN WRAP UP" at bounding box center [97, 93] width 161 height 153
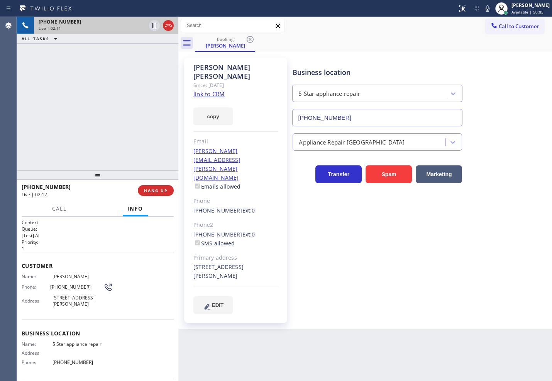
click at [102, 199] on div "[PHONE_NUMBER] Live | 02:12" at bounding box center [80, 190] width 116 height 20
click at [99, 138] on div "[PHONE_NUMBER] Live | 02:12 ALL TASKS ALL TASKS ACTIVE TASKS TASKS IN WRAP UP" at bounding box center [97, 93] width 161 height 153
click at [214, 107] on button "copy" at bounding box center [213, 116] width 39 height 18
click at [92, 124] on div "[PHONE_NUMBER] Live | 02:44 ALL TASKS ALL TASKS ACTIVE TASKS TASKS IN WRAP UP" at bounding box center [97, 93] width 161 height 153
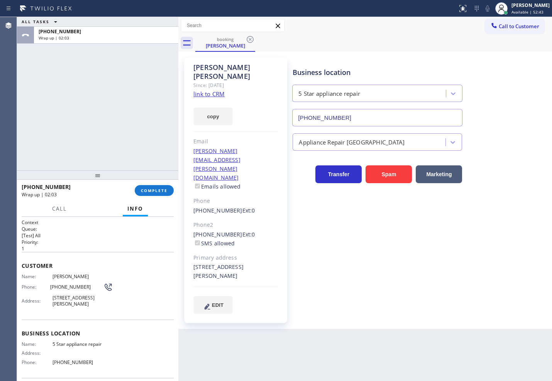
click at [65, 153] on div "ALL TASKS ALL TASKS ACTIVE TASKS TASKS IN WRAP UP [PHONE_NUMBER] Wrap up | 02:03" at bounding box center [97, 93] width 161 height 153
click at [160, 191] on span "COMPLETE" at bounding box center [154, 190] width 27 height 5
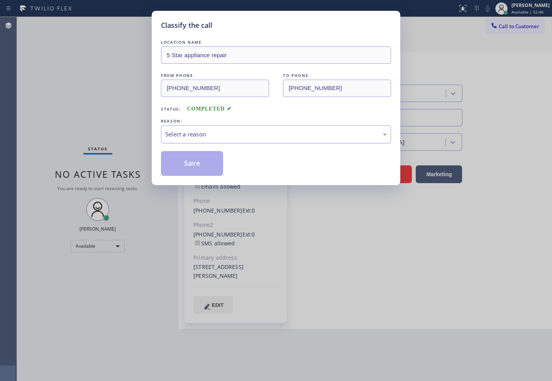
click at [203, 140] on div "Select a reason" at bounding box center [276, 134] width 230 height 18
click at [198, 158] on button "Save" at bounding box center [192, 163] width 62 height 25
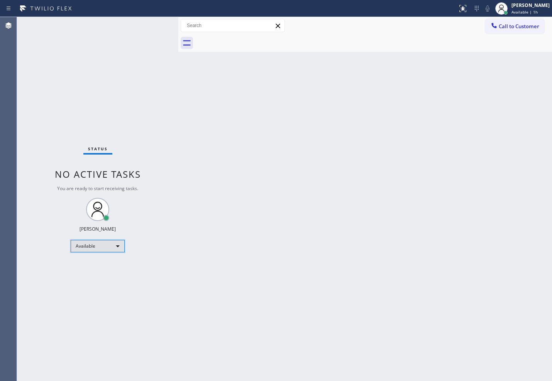
click at [111, 245] on div "Available" at bounding box center [98, 246] width 54 height 12
click at [105, 285] on li "Break" at bounding box center [97, 285] width 53 height 9
click at [118, 246] on div "Break" at bounding box center [98, 246] width 54 height 12
click at [98, 268] on li "Available" at bounding box center [97, 266] width 53 height 9
click at [111, 114] on div "Status No active tasks Change activity state to start receiving tasks. [PERSON_…" at bounding box center [97, 199] width 161 height 364
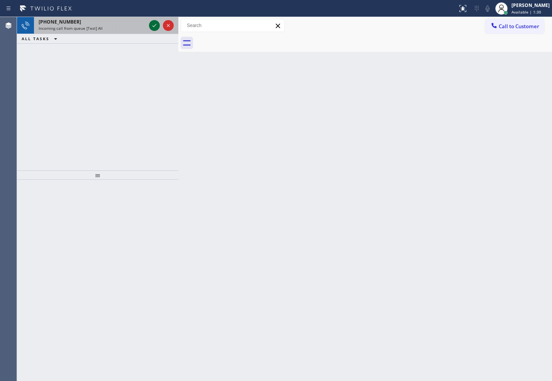
click at [155, 25] on icon at bounding box center [155, 25] width 4 height 3
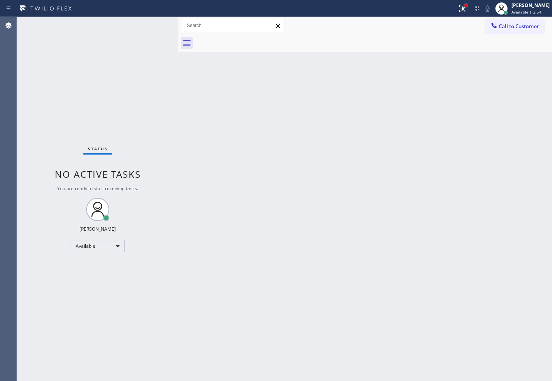
click at [464, 7] on div at bounding box center [466, 5] width 5 height 5
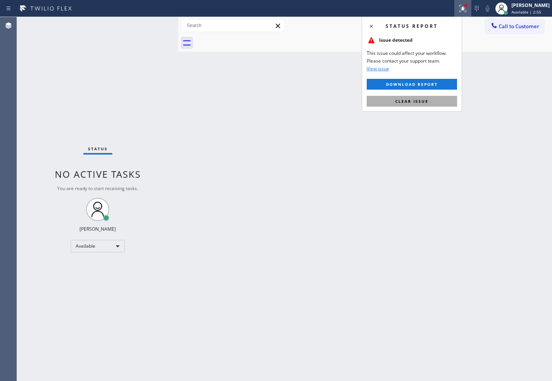
click at [400, 101] on span "Clear issue" at bounding box center [412, 101] width 33 height 5
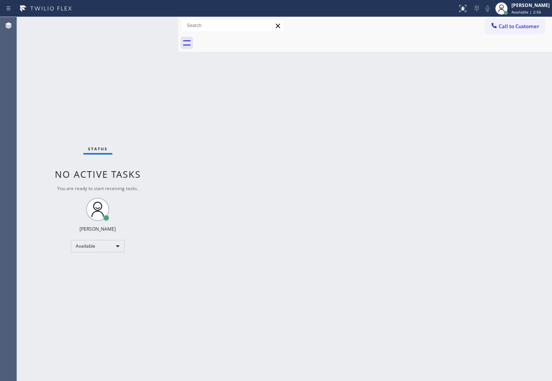
click at [127, 22] on div "Status No active tasks You are ready to start receiving tasks. [PERSON_NAME]" at bounding box center [97, 199] width 161 height 364
click at [203, 136] on div "Back to Dashboard Change Sender ID Customers Technicians Select a contact Outbo…" at bounding box center [365, 199] width 374 height 364
click at [146, 89] on div "Status No active tasks You are ready to start receiving tasks. [PERSON_NAME]" at bounding box center [97, 199] width 161 height 364
click at [152, 33] on div "Status No active tasks You are ready to start receiving tasks. [PERSON_NAME]" at bounding box center [97, 199] width 161 height 364
click at [118, 38] on div "Status No active tasks You are ready to start receiving tasks. [PERSON_NAME]" at bounding box center [97, 199] width 161 height 364
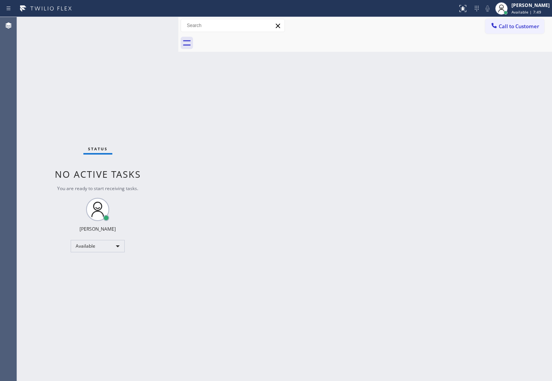
click at [424, 217] on div "Back to Dashboard Change Sender ID Customers Technicians Select a contact Outbo…" at bounding box center [365, 199] width 374 height 364
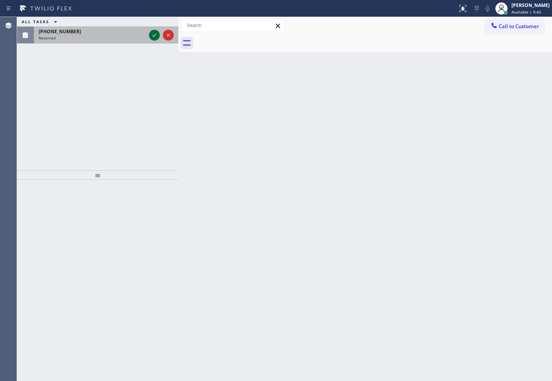
click at [158, 37] on icon at bounding box center [154, 35] width 9 height 9
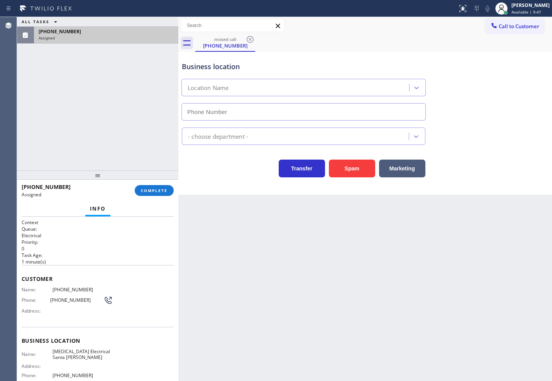
type input "[PHONE_NUMBER]"
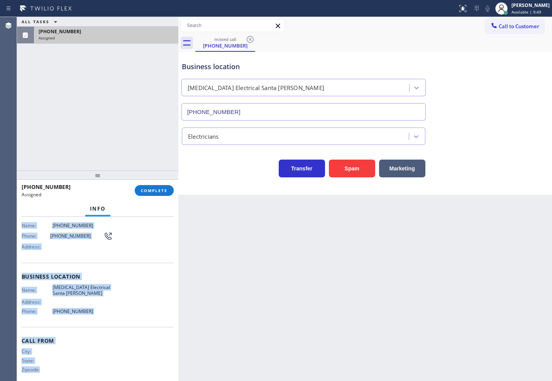
scroll to position [70, 0]
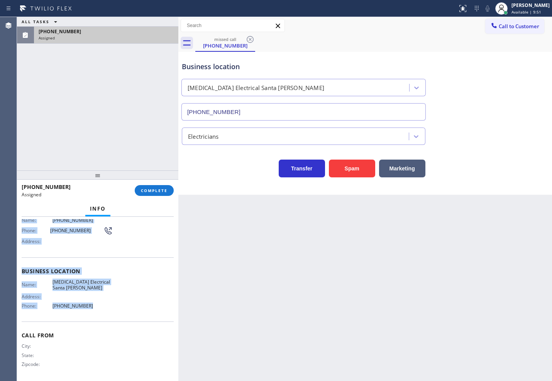
drag, startPoint x: 18, startPoint y: 261, endPoint x: 123, endPoint y: 310, distance: 115.8
click at [123, 310] on div "Context Queue: Electrical Priority: 0 Task Age: [DEMOGRAPHIC_DATA] minute(s) Cu…" at bounding box center [97, 299] width 161 height 165
copy div "Name: [PHONE_NUMBER] Phone: [PHONE_NUMBER] Address: Business location Name: [ME…"
click at [163, 190] on span "COMPLETE" at bounding box center [154, 190] width 27 height 5
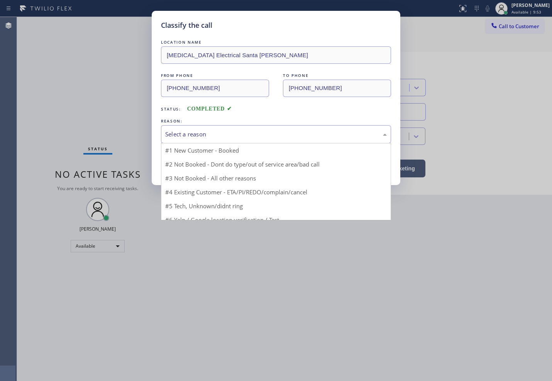
click at [214, 136] on div "Select a reason" at bounding box center [276, 134] width 222 height 9
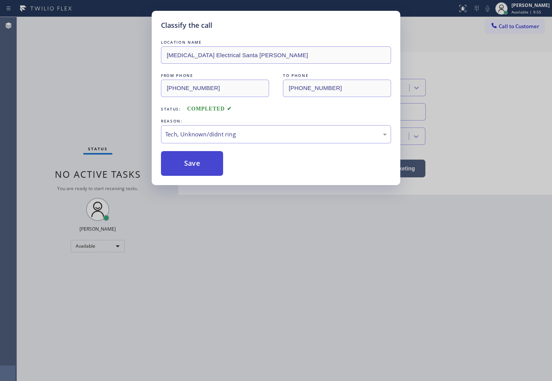
click at [191, 174] on button "Save" at bounding box center [192, 163] width 62 height 25
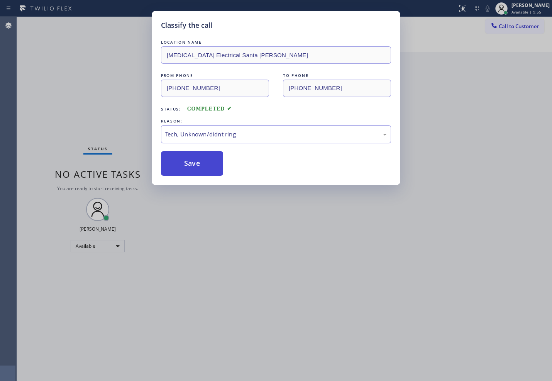
click at [191, 174] on button "Save" at bounding box center [192, 163] width 62 height 25
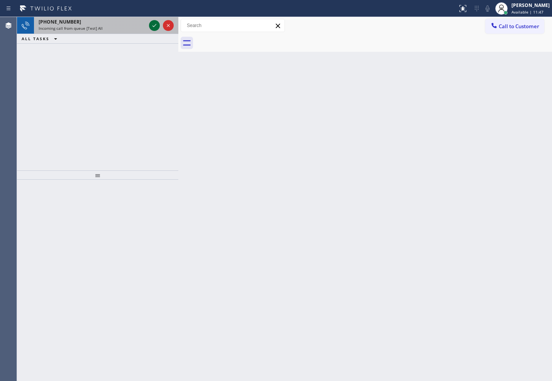
click at [154, 21] on icon at bounding box center [154, 25] width 9 height 9
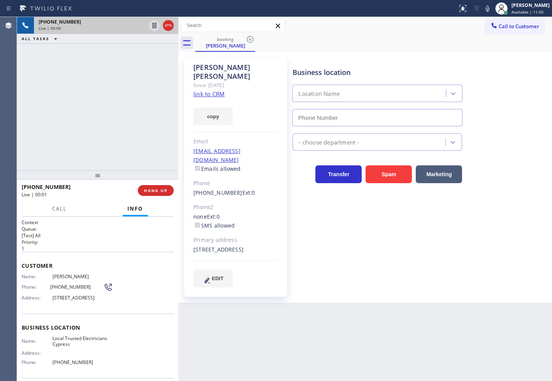
type input "[PHONE_NUMBER]"
click at [207, 90] on link "link to CRM" at bounding box center [209, 94] width 31 height 8
click at [93, 78] on div "[PHONE_NUMBER] Live | 00:06 ALL TASKS ALL TASKS ACTIVE TASKS TASKS IN WRAP UP" at bounding box center [97, 93] width 161 height 153
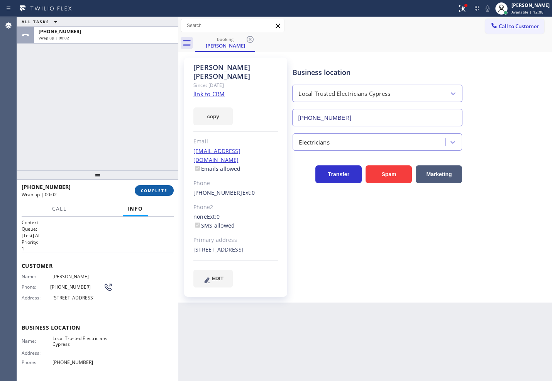
click at [151, 190] on span "COMPLETE" at bounding box center [154, 190] width 27 height 5
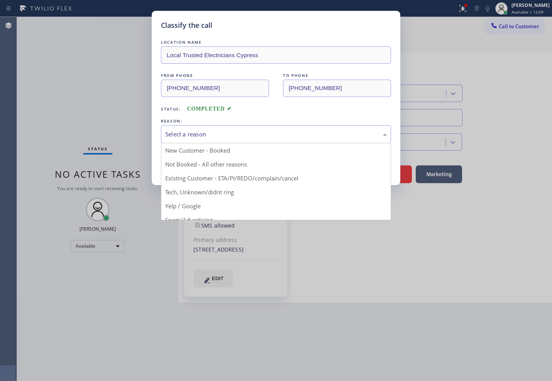
click at [184, 138] on div "Select a reason" at bounding box center [276, 134] width 222 height 9
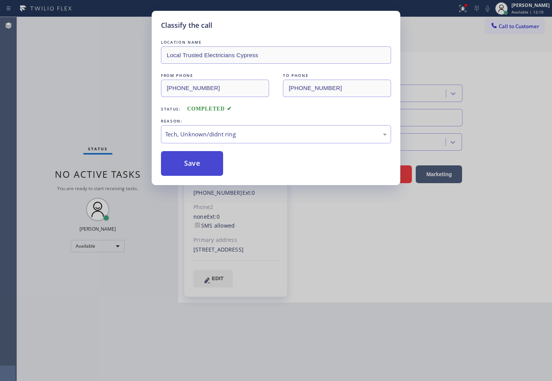
click at [188, 154] on button "Save" at bounding box center [192, 163] width 62 height 25
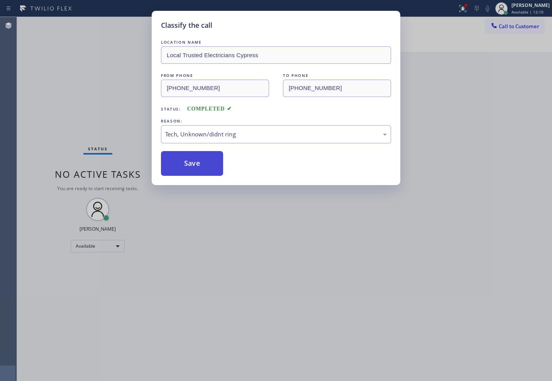
click at [188, 154] on button "Save" at bounding box center [192, 163] width 62 height 25
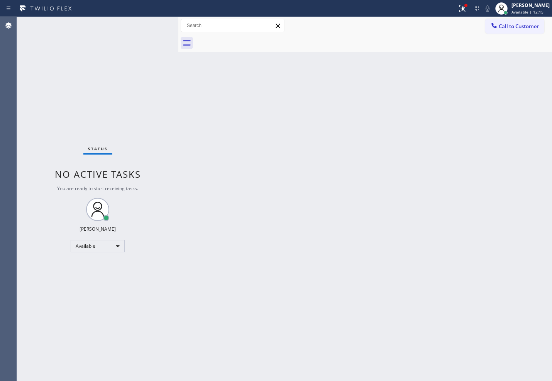
click at [442, 7] on div at bounding box center [229, 8] width 452 height 12
click at [459, 9] on icon at bounding box center [463, 8] width 9 height 9
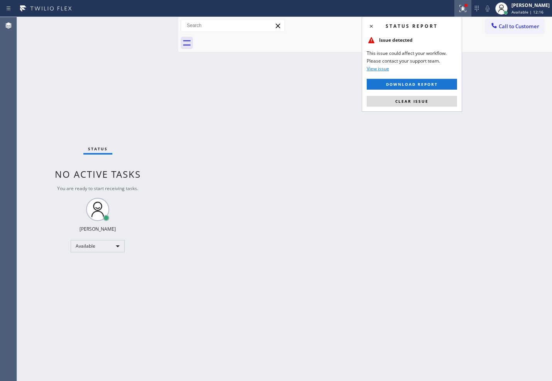
click at [427, 100] on span "Clear issue" at bounding box center [412, 101] width 33 height 5
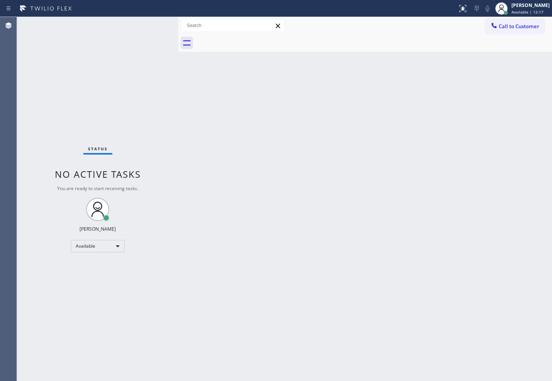
click at [265, 187] on div "Back to Dashboard Change Sender ID Customers Technicians Select a contact Outbo…" at bounding box center [365, 199] width 374 height 364
click at [150, 39] on div "Status No active tasks You are ready to start receiving tasks. [PERSON_NAME]" at bounding box center [97, 199] width 161 height 364
click at [154, 30] on div "Status No active tasks You are ready to start receiving tasks. [PERSON_NAME]" at bounding box center [97, 199] width 161 height 364
click at [155, 29] on div "Status No active tasks You are ready to start receiving tasks. [PERSON_NAME]" at bounding box center [97, 199] width 161 height 364
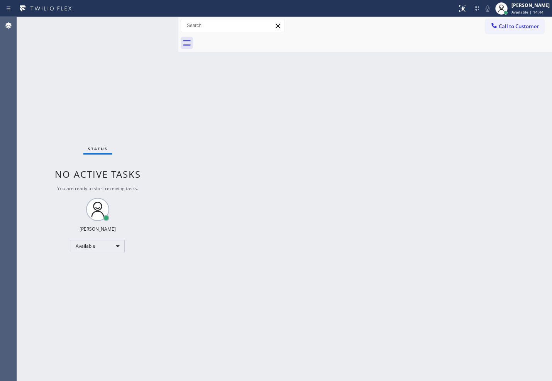
click at [191, 124] on div "Back to Dashboard Change Sender ID Customers Technicians Select a contact Outbo…" at bounding box center [365, 199] width 374 height 364
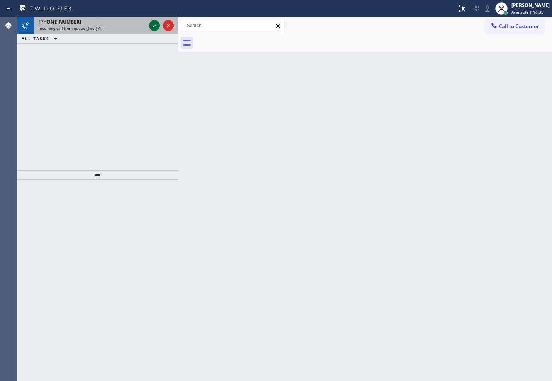
click at [155, 24] on icon at bounding box center [154, 25] width 9 height 9
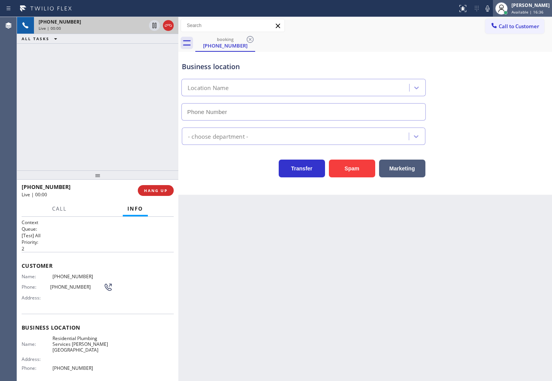
type input "[PHONE_NUMBER]"
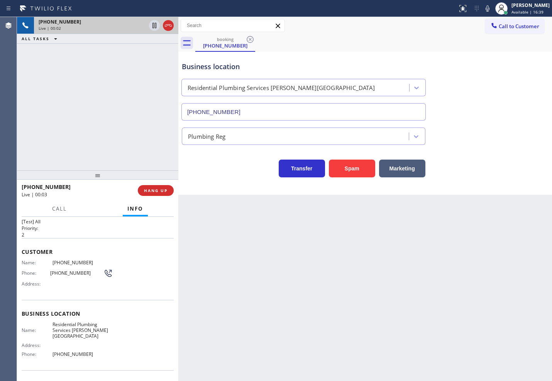
scroll to position [14, 0]
click at [91, 129] on div "[PHONE_NUMBER] Live | 00:07 ALL TASKS ALL TASKS ACTIVE TASKS TASKS IN WRAP UP" at bounding box center [97, 93] width 161 height 153
click at [207, 199] on div "Back to Dashboard Change Sender ID Customers Technicians Select a contact Outbo…" at bounding box center [365, 199] width 374 height 364
click at [404, 171] on button "Marketing" at bounding box center [402, 169] width 46 height 18
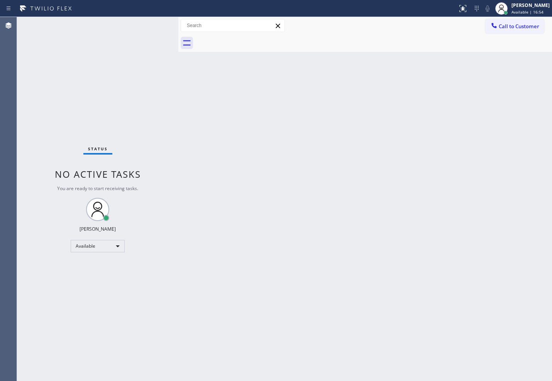
click at [145, 31] on div "Status No active tasks You are ready to start receiving tasks. [PERSON_NAME]" at bounding box center [97, 199] width 161 height 364
click at [155, 26] on div "Status No active tasks You are ready to start receiving tasks. [PERSON_NAME]" at bounding box center [97, 199] width 161 height 364
drag, startPoint x: 154, startPoint y: 28, endPoint x: 214, endPoint y: 128, distance: 116.5
click at [214, 128] on div "Back to Dashboard Change Sender ID Customers Technicians Select a contact Outbo…" at bounding box center [365, 199] width 374 height 364
click at [152, 72] on div "Status No active tasks You are ready to start receiving tasks. [PERSON_NAME]" at bounding box center [97, 199] width 161 height 364
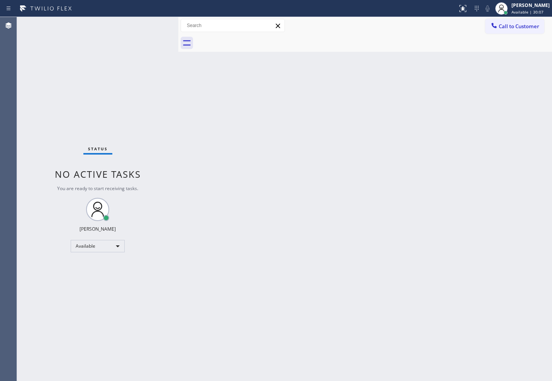
click at [152, 66] on div "Status No active tasks You are ready to start receiving tasks. [PERSON_NAME]" at bounding box center [97, 199] width 161 height 364
click at [146, 41] on div "Status No active tasks You are ready to start receiving tasks. [PERSON_NAME]" at bounding box center [97, 199] width 161 height 364
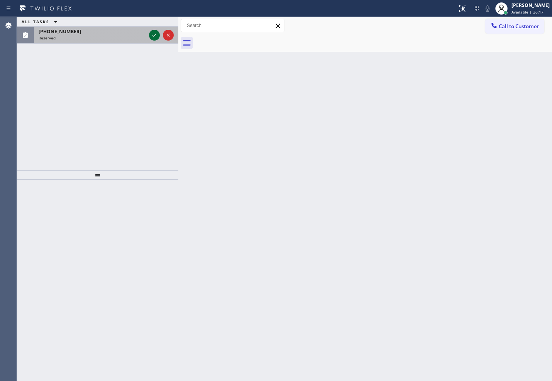
click at [152, 36] on icon at bounding box center [154, 35] width 9 height 9
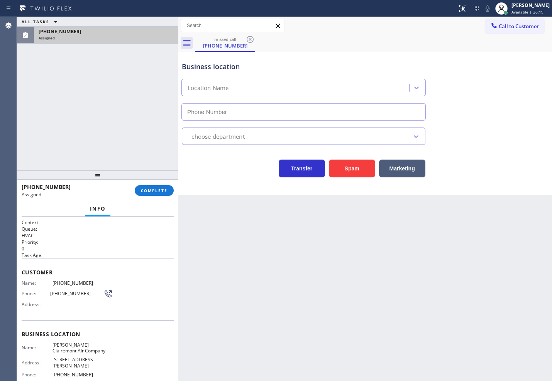
type input "[PHONE_NUMBER]"
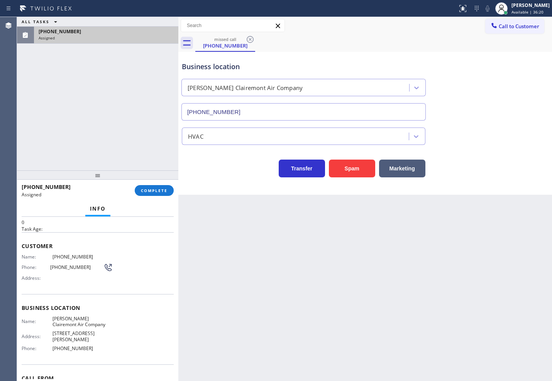
scroll to position [27, 0]
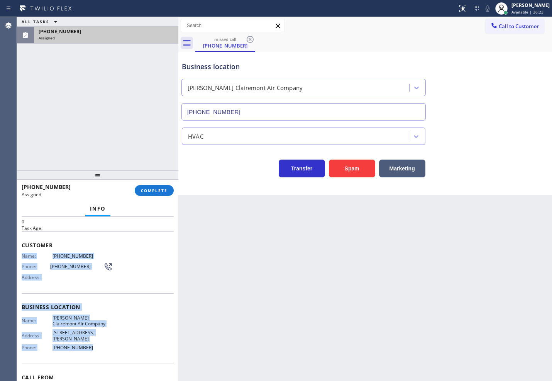
drag, startPoint x: 21, startPoint y: 254, endPoint x: 93, endPoint y: 346, distance: 116.9
click at [93, 346] on div "Context Queue: HVAC Priority: 0 Task Age: Customer Name: [PHONE_NUMBER] Phone: …" at bounding box center [97, 299] width 161 height 165
copy div "Name: [PHONE_NUMBER] Phone: [PHONE_NUMBER] Address: Business location Name: [PE…"
click at [155, 194] on button "COMPLETE" at bounding box center [154, 190] width 39 height 11
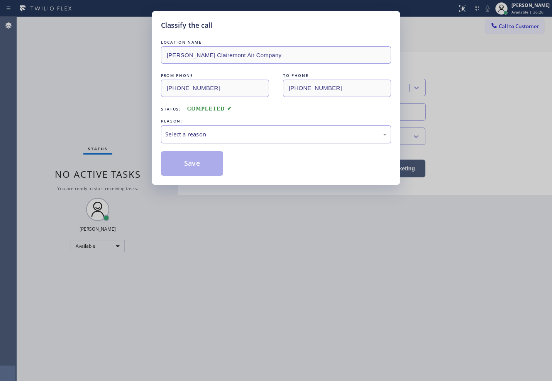
click at [205, 136] on div "Select a reason" at bounding box center [276, 134] width 222 height 9
click at [202, 173] on button "Save" at bounding box center [192, 163] width 62 height 25
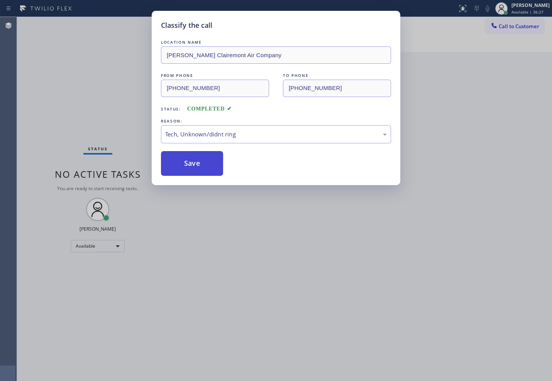
click at [202, 173] on button "Save" at bounding box center [192, 163] width 62 height 25
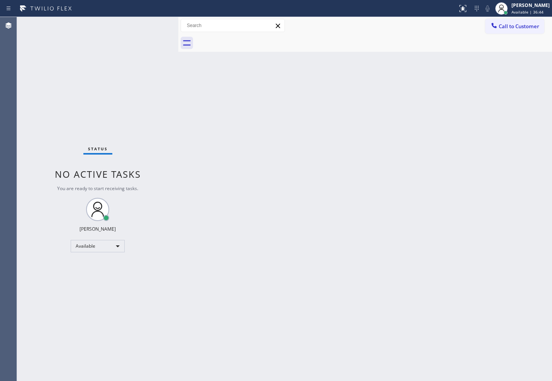
click at [76, 79] on div "Status No active tasks You are ready to start receiving tasks. [PERSON_NAME]" at bounding box center [97, 199] width 161 height 364
click at [145, 25] on div "Status No active tasks You are ready to start receiving tasks. [PERSON_NAME]" at bounding box center [97, 199] width 161 height 364
click at [160, 76] on div "Status No active tasks You are ready to start receiving tasks. [PERSON_NAME]" at bounding box center [97, 199] width 161 height 364
click at [519, 8] on div "[PERSON_NAME]" at bounding box center [531, 5] width 38 height 7
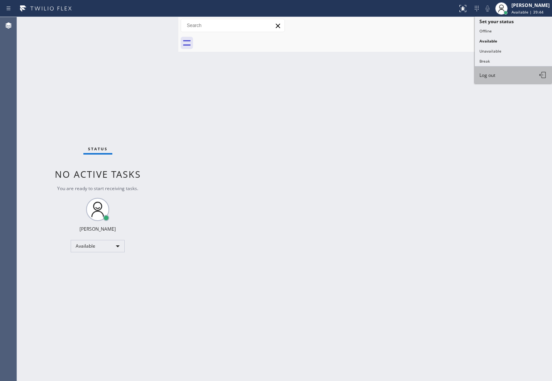
click at [499, 80] on button "Log out" at bounding box center [513, 74] width 77 height 17
